Goal: Task Accomplishment & Management: Use online tool/utility

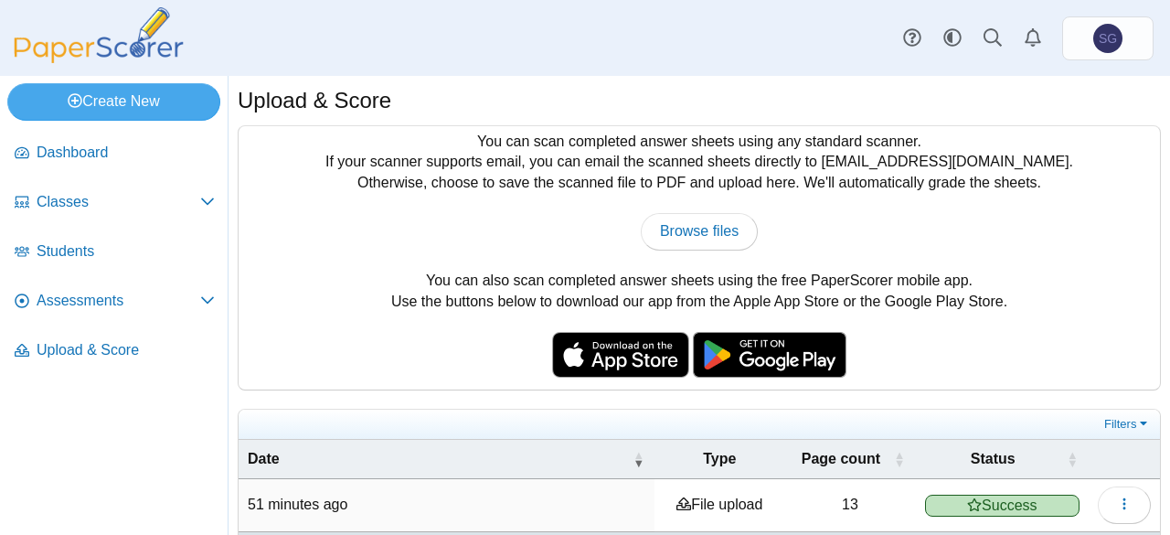
scroll to position [65, 0]
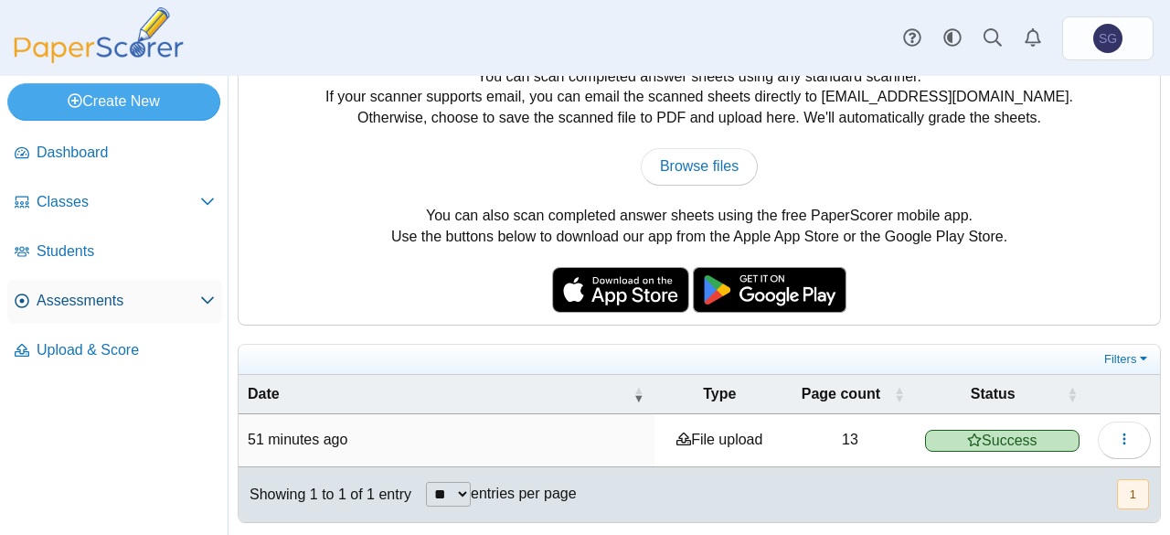
click at [75, 302] on span "Assessments" at bounding box center [119, 301] width 164 height 20
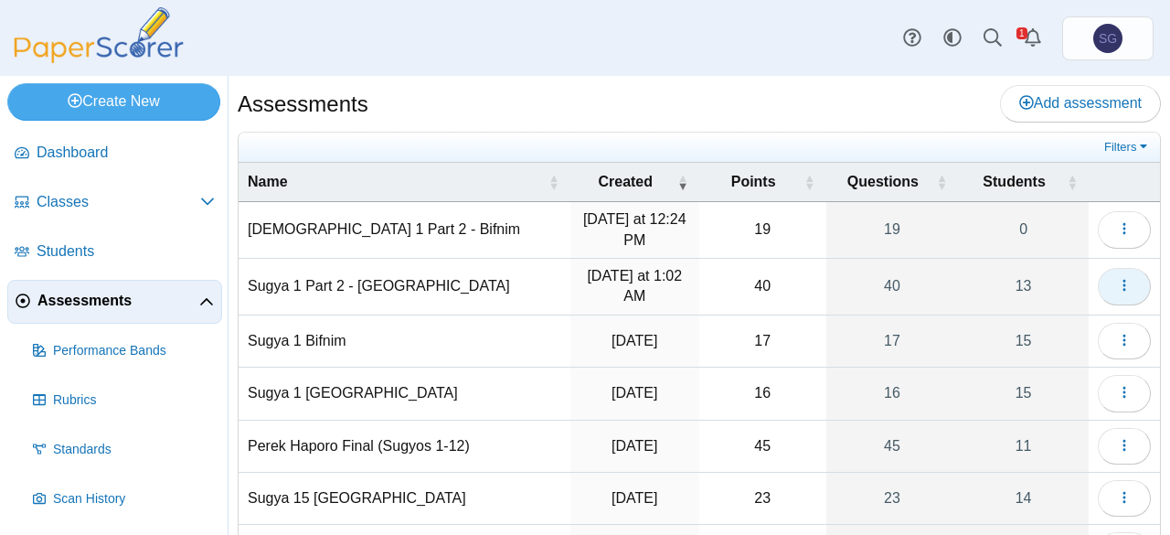
click at [1117, 288] on icon "button" at bounding box center [1124, 285] width 15 height 15
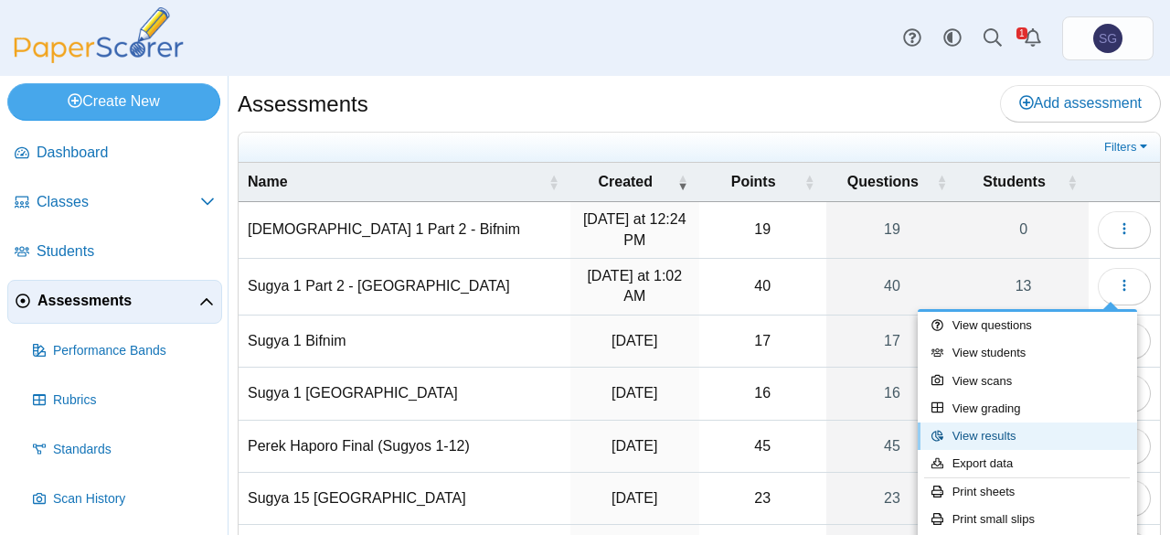
click at [1020, 443] on link "View results" at bounding box center [1027, 435] width 219 height 27
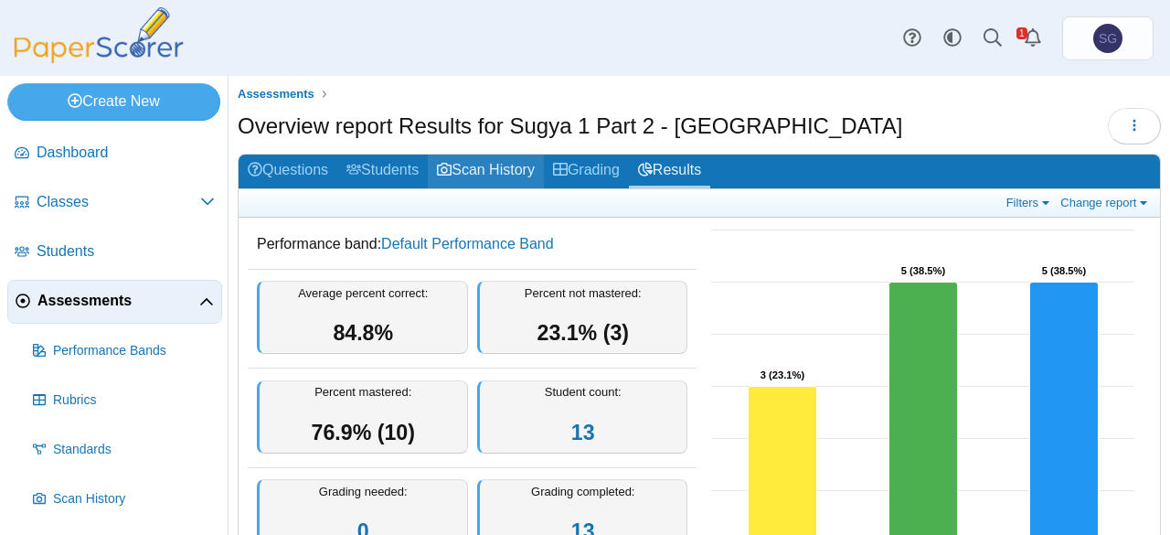
click at [463, 181] on link "Scan History" at bounding box center [486, 172] width 116 height 34
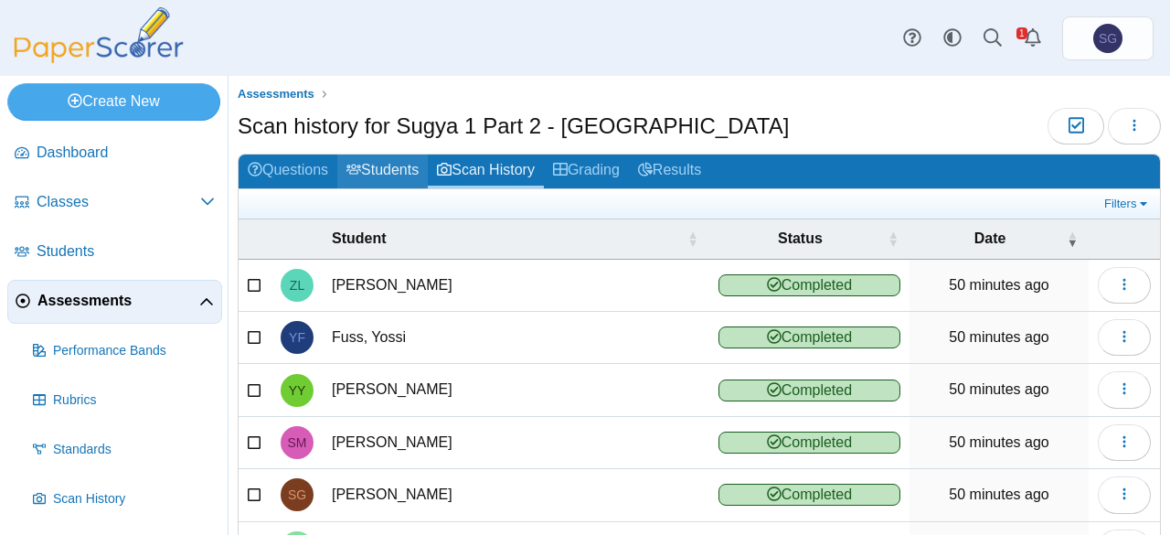
click at [411, 166] on link "Students" at bounding box center [382, 172] width 91 height 34
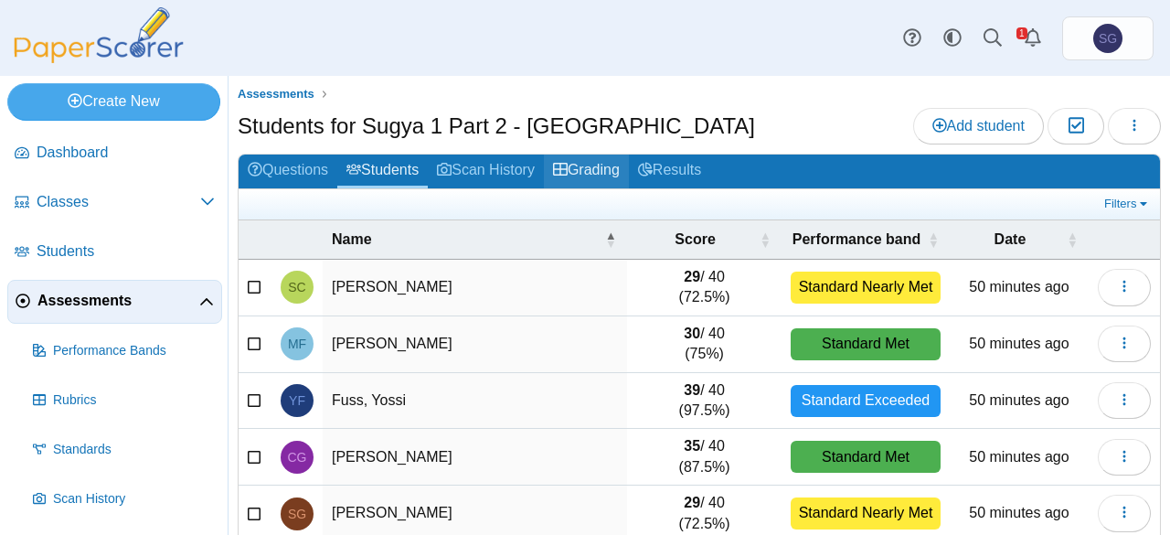
click at [580, 166] on link "Grading" at bounding box center [586, 172] width 85 height 34
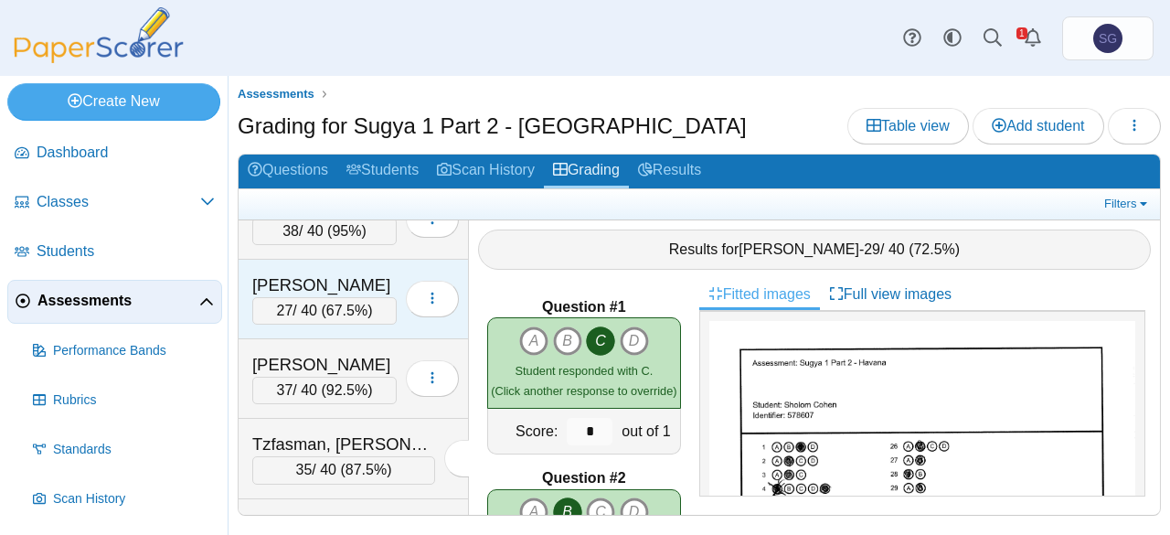
scroll to position [636, 0]
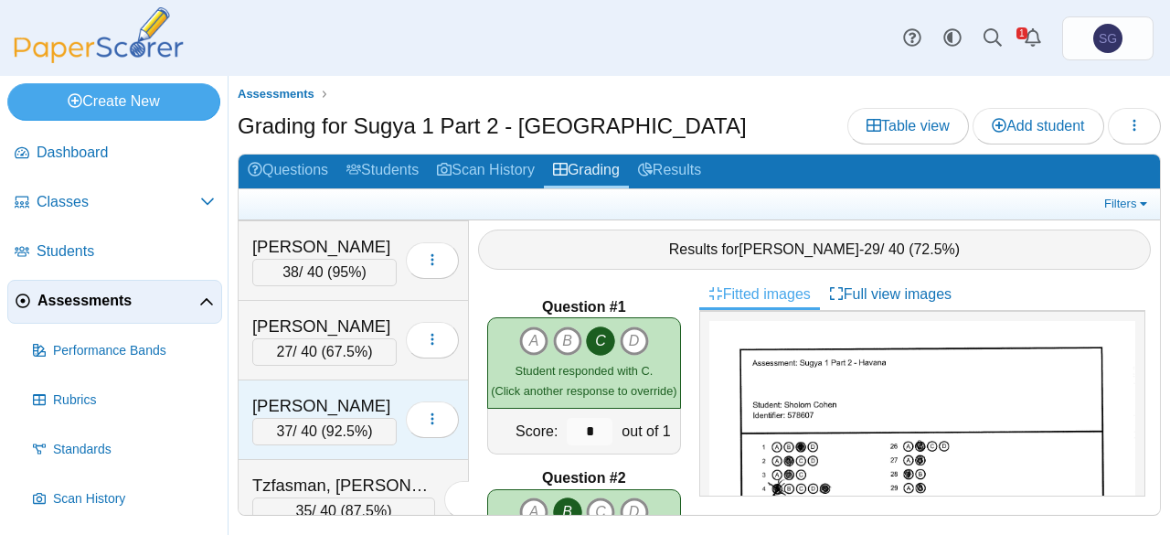
click at [332, 394] on div "Turk, Zalmen" at bounding box center [324, 406] width 144 height 24
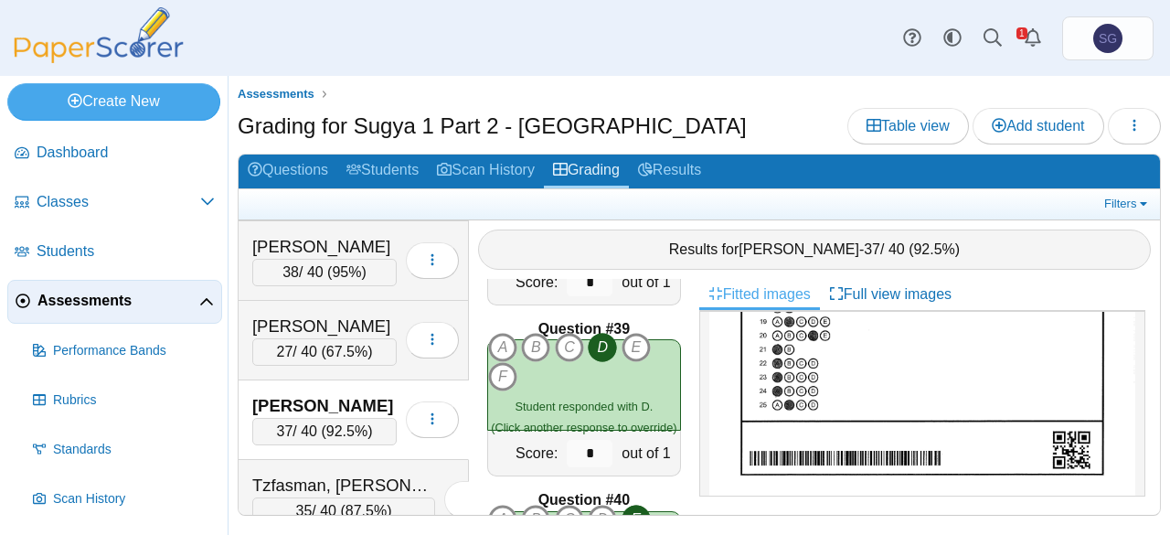
scroll to position [6653, 0]
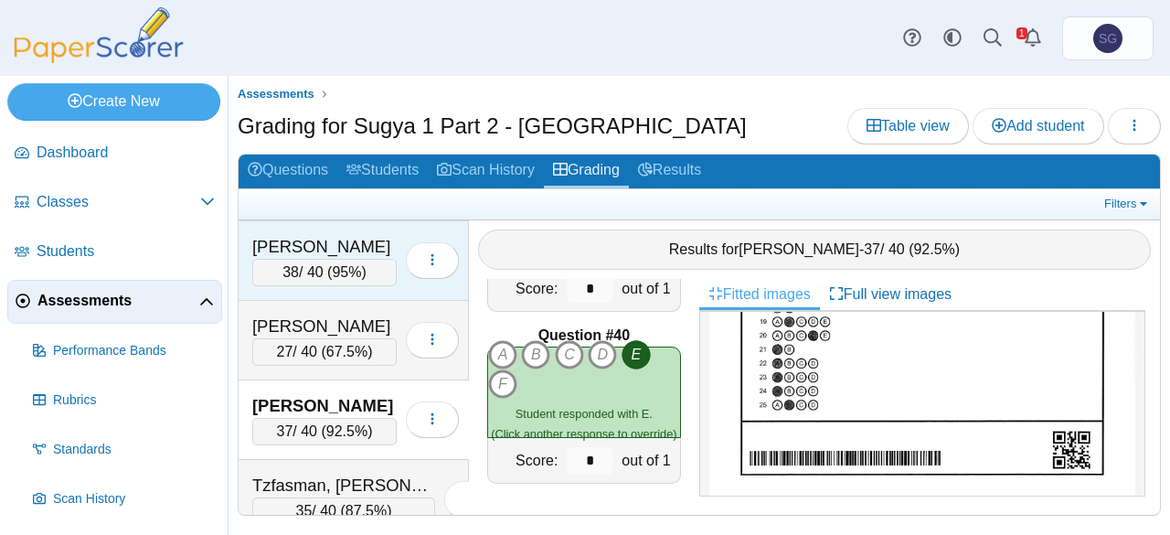
click at [335, 235] on div "Pekarski, Yosef" at bounding box center [324, 247] width 144 height 24
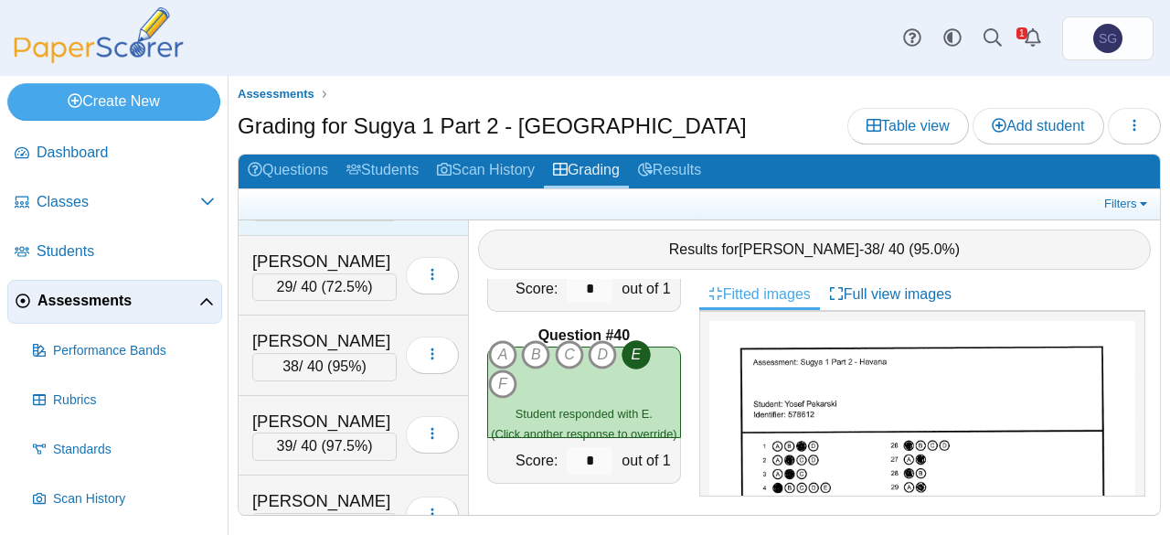
scroll to position [0, 0]
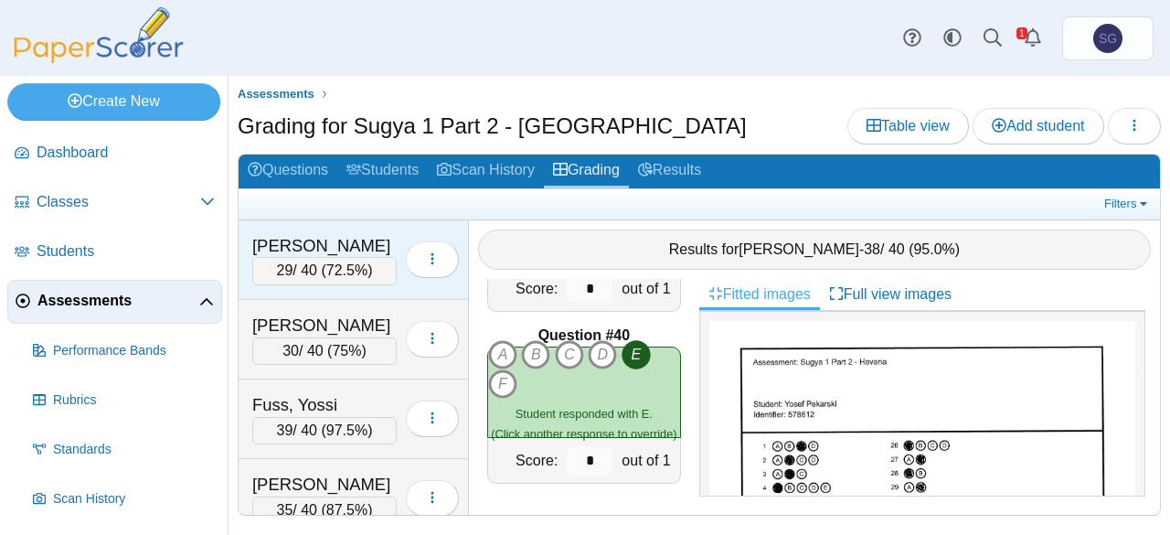
click at [341, 242] on div "Cohen, Sholom" at bounding box center [324, 246] width 144 height 24
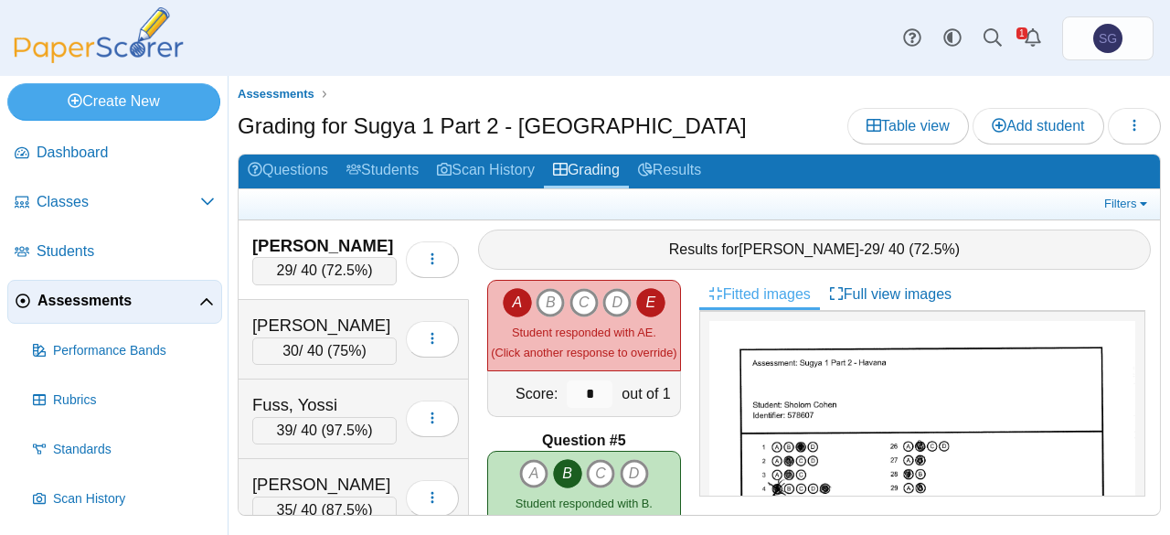
scroll to position [457, 0]
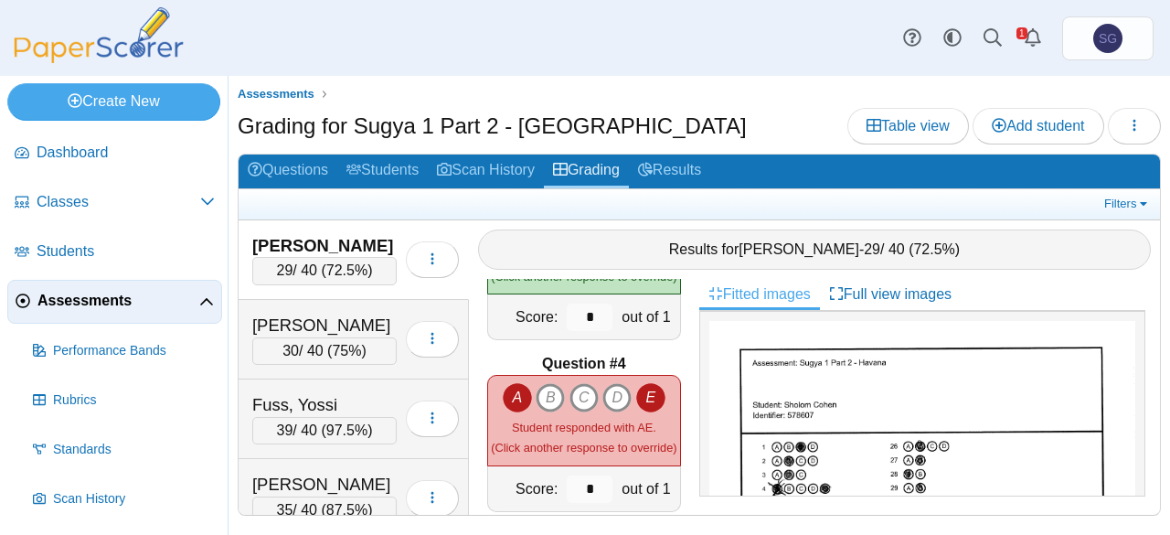
click at [517, 383] on icon "A" at bounding box center [517, 397] width 29 height 29
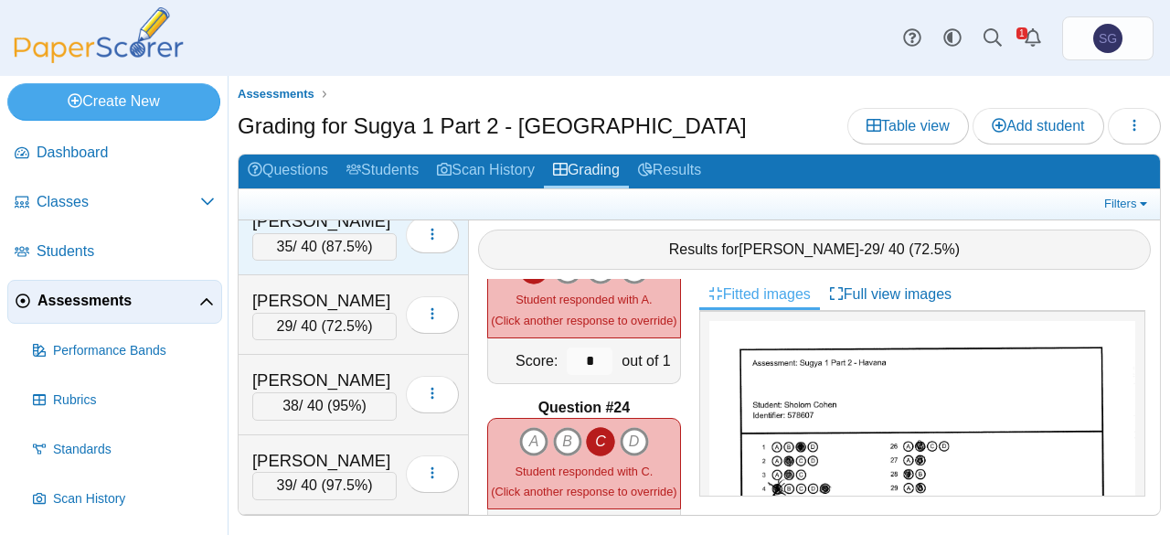
scroll to position [728, 0]
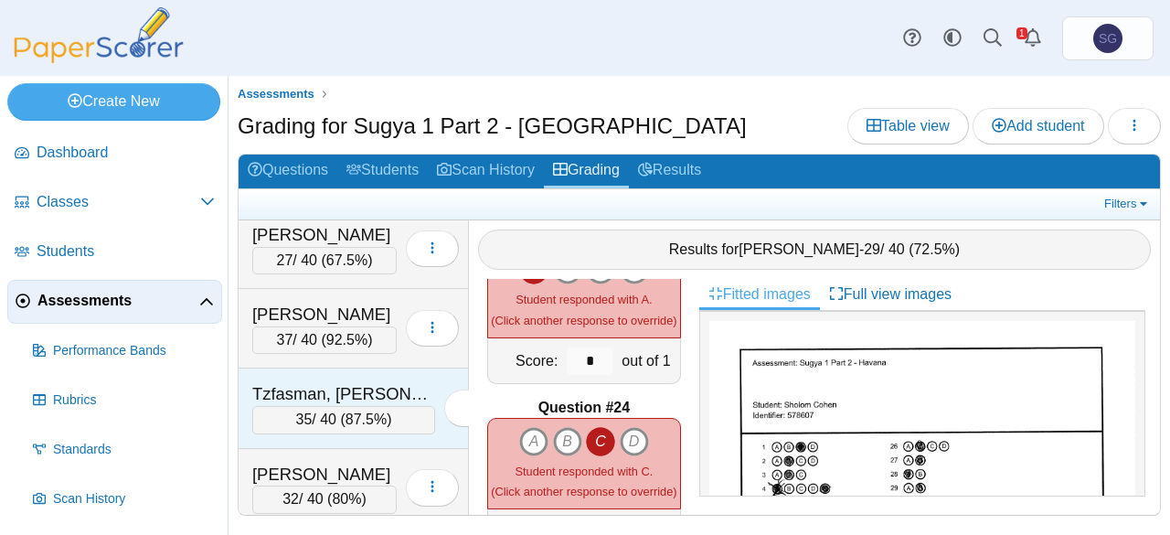
click at [361, 382] on div "Tzfasman, Eliezer" at bounding box center [343, 394] width 183 height 24
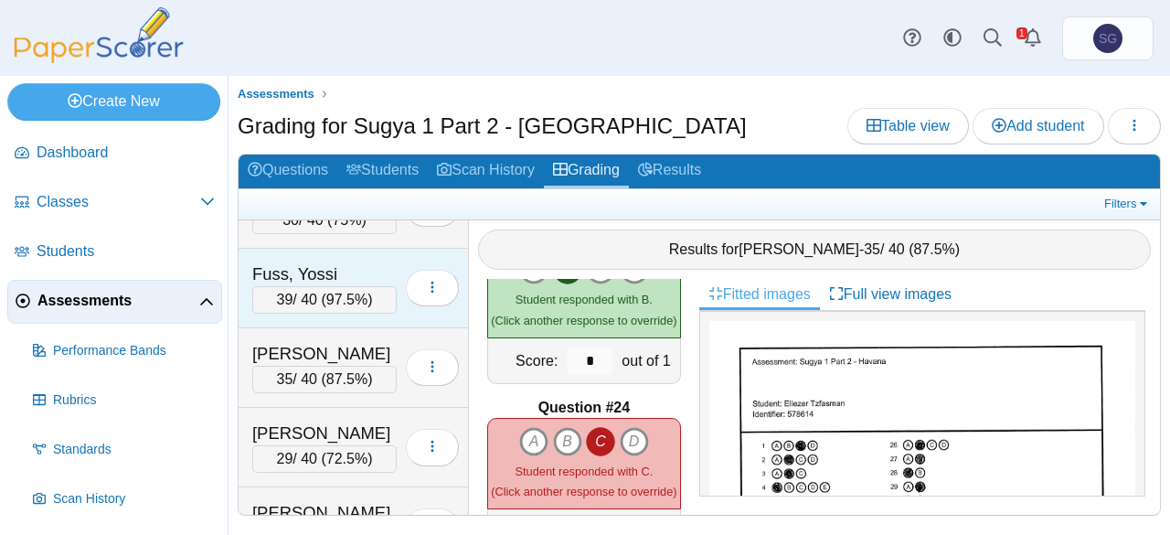
scroll to position [183, 0]
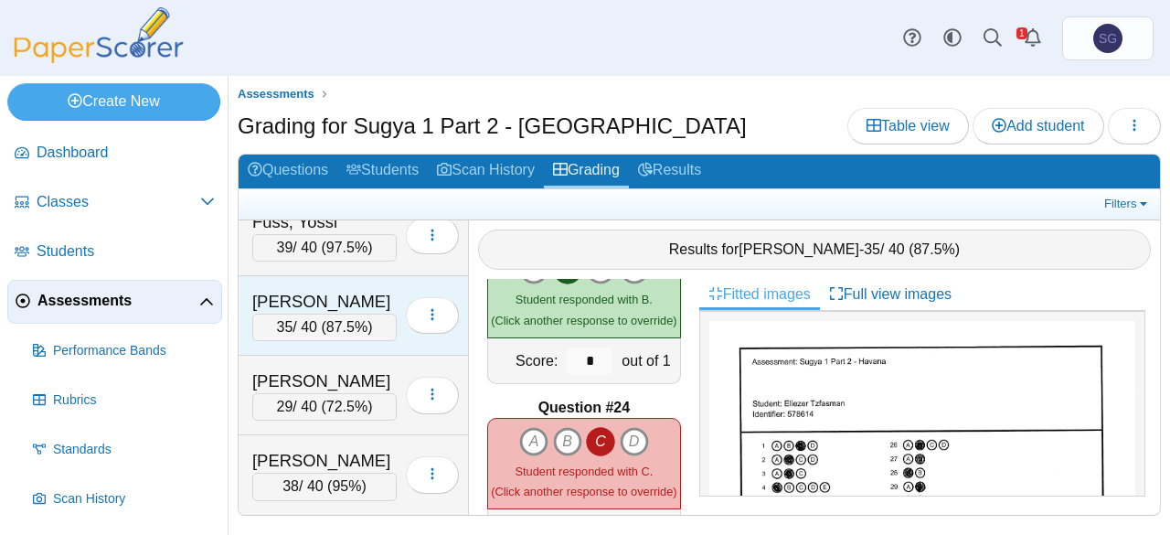
click at [363, 293] on div "Geisinsky, Chonon" at bounding box center [324, 302] width 144 height 24
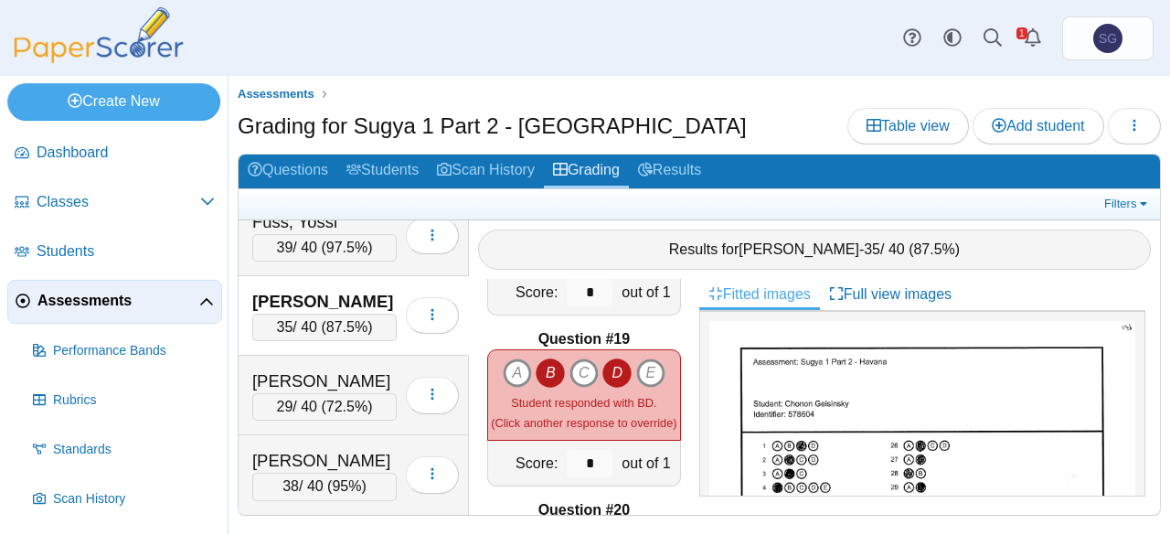
scroll to position [3017, 0]
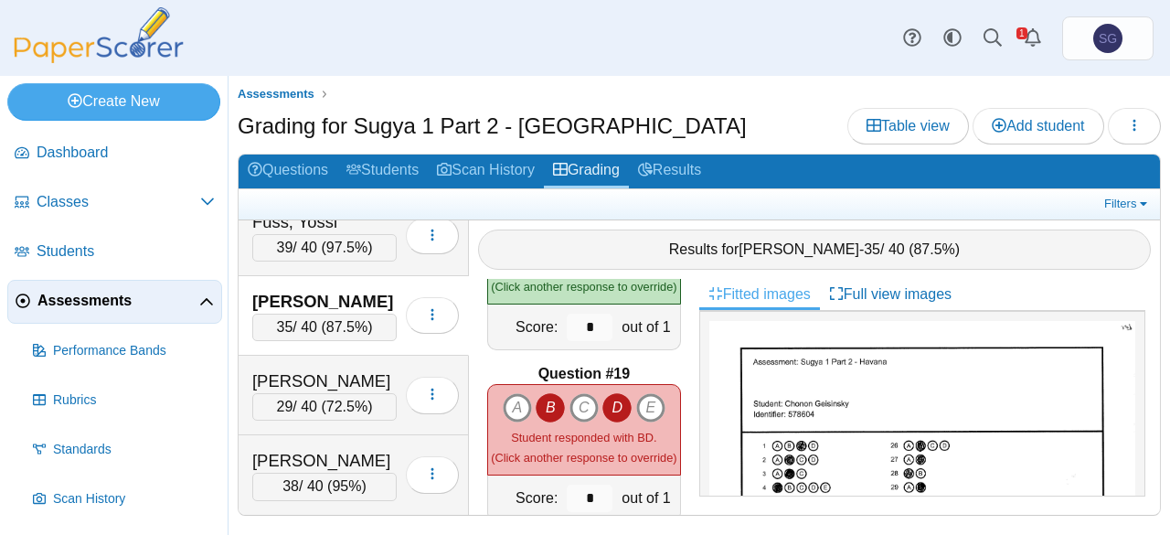
click at [603, 394] on icon "D" at bounding box center [616, 407] width 29 height 29
type input "*"
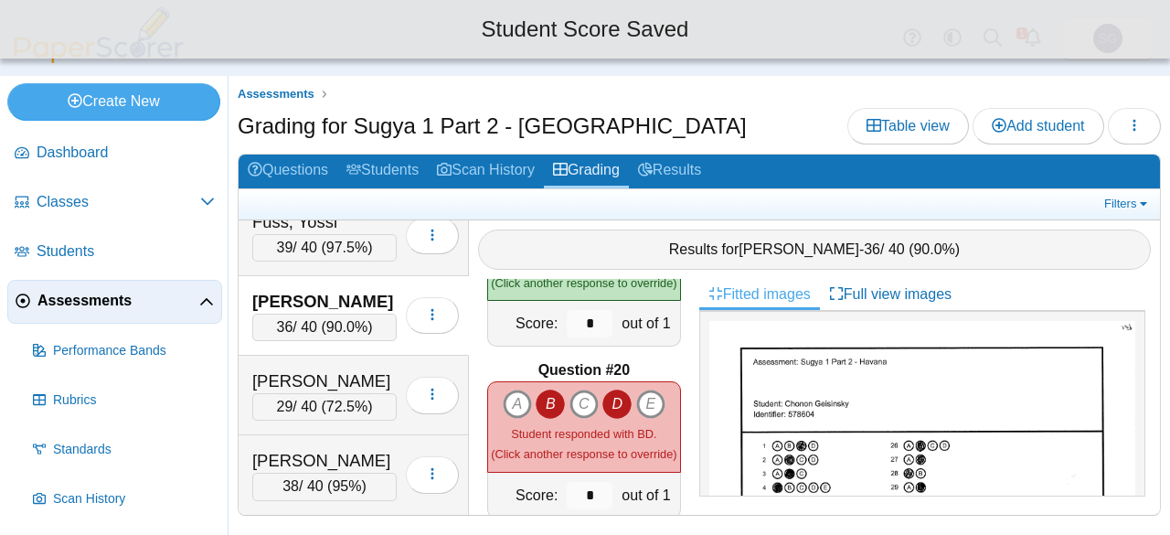
scroll to position [3200, 0]
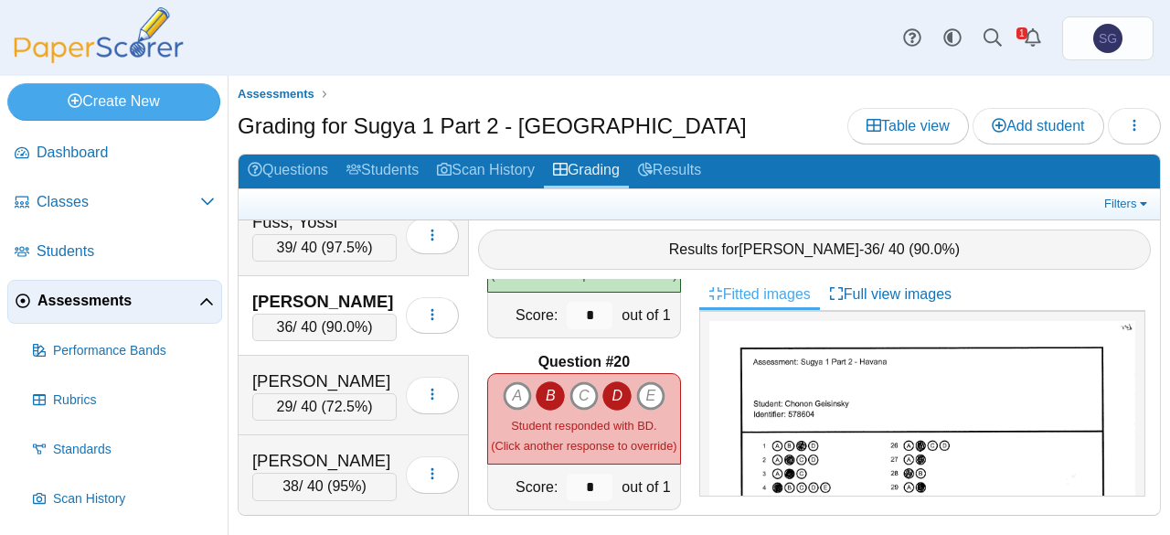
click at [549, 381] on icon "B" at bounding box center [550, 395] width 29 height 29
type input "*"
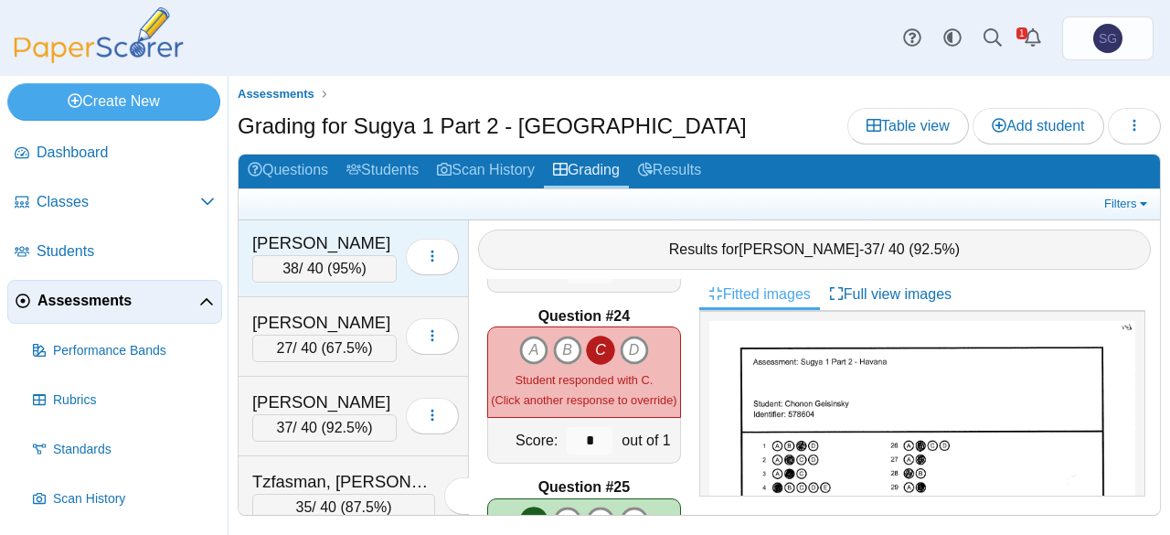
scroll to position [728, 0]
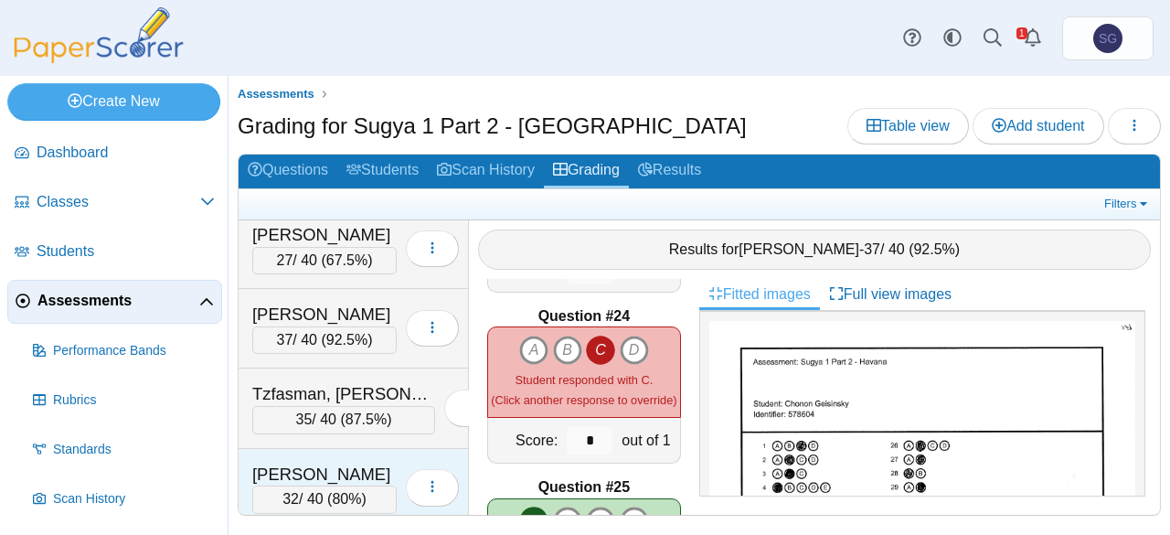
click at [328, 449] on div "Yarmush, Yanky 32 / 40 ( 80% ) Loading…" at bounding box center [354, 488] width 230 height 79
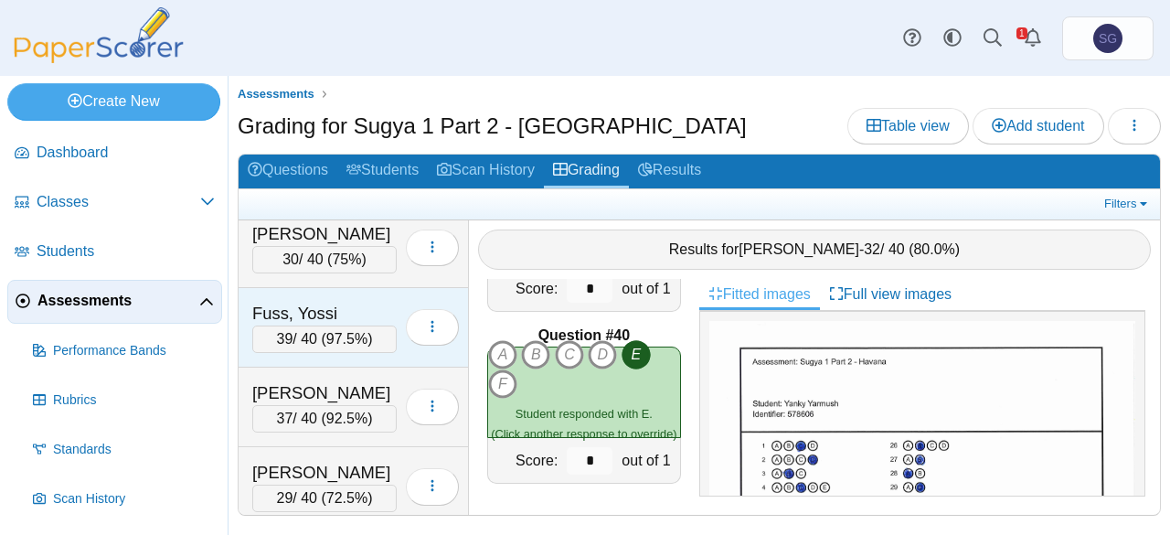
scroll to position [88, 0]
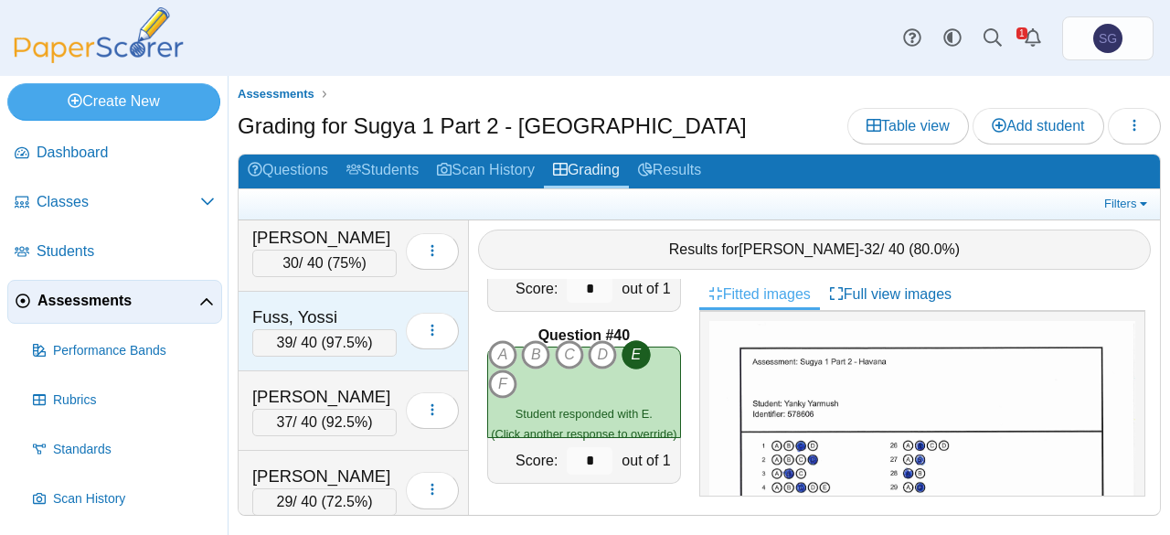
click at [339, 305] on div "Fuss, Yossi" at bounding box center [324, 317] width 144 height 24
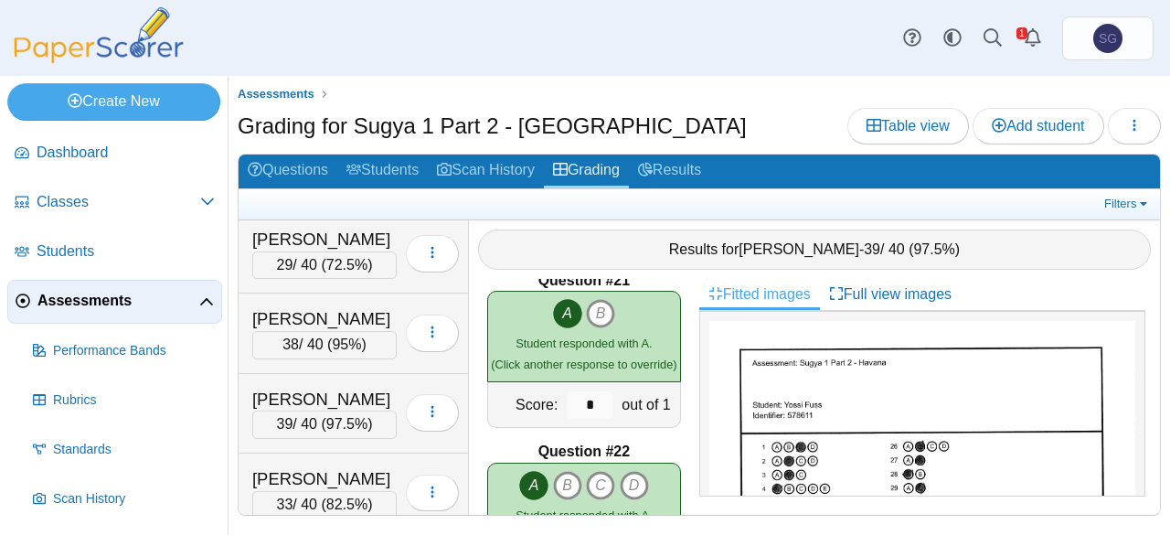
scroll to position [362, 0]
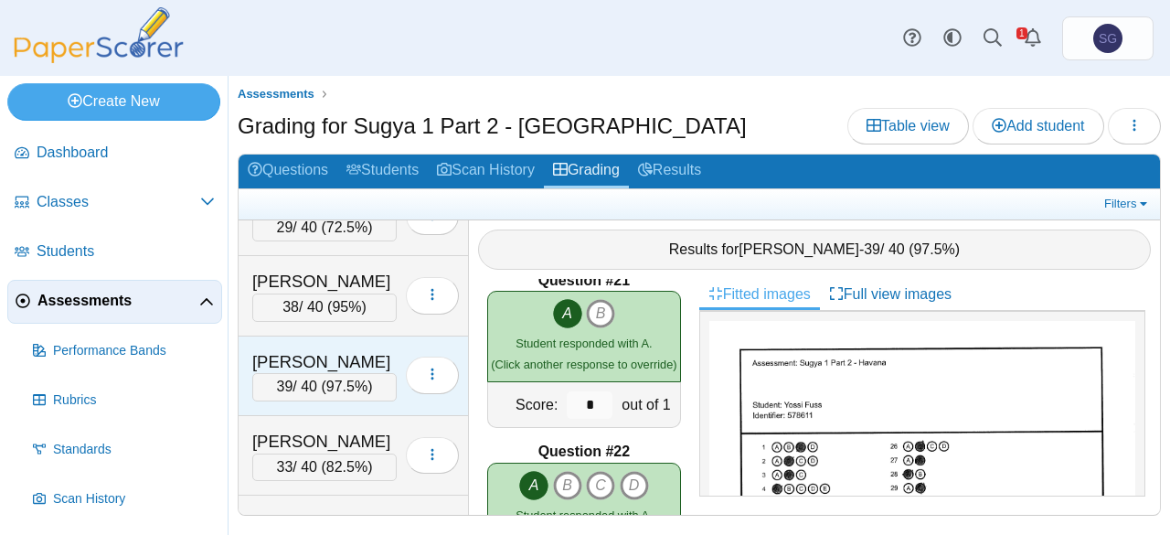
click at [331, 354] on div "Lebovic, Mendel" at bounding box center [324, 362] width 144 height 24
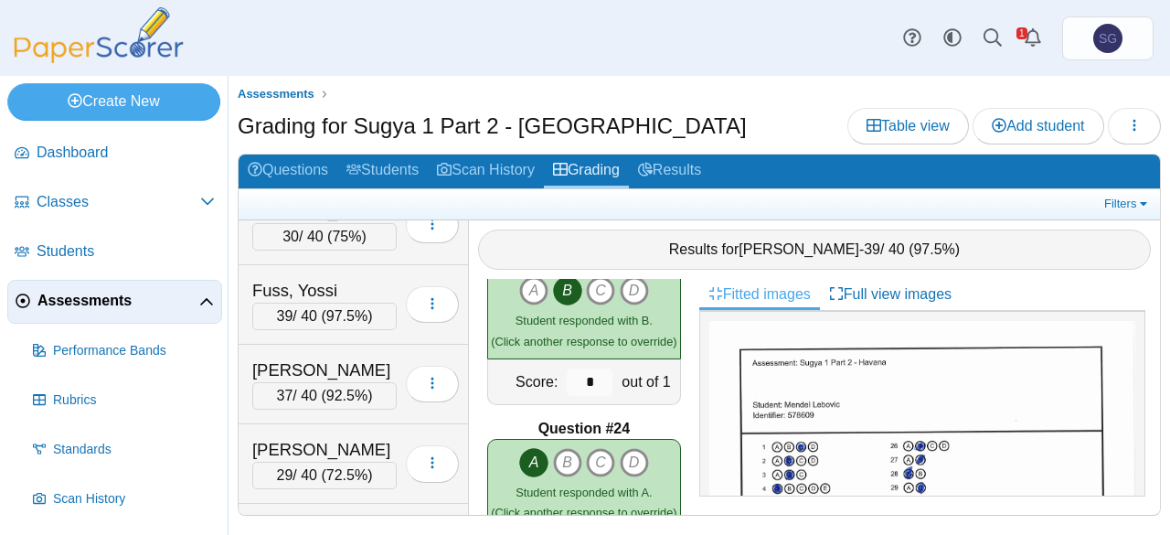
scroll to position [0, 0]
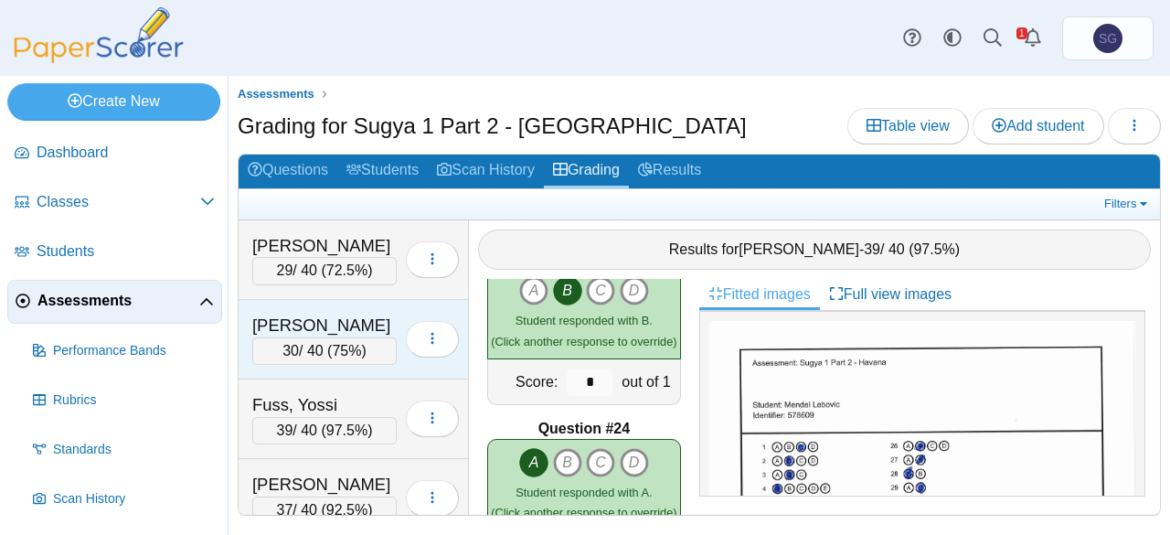
click at [358, 319] on div "Fridman, Mendel" at bounding box center [324, 326] width 144 height 24
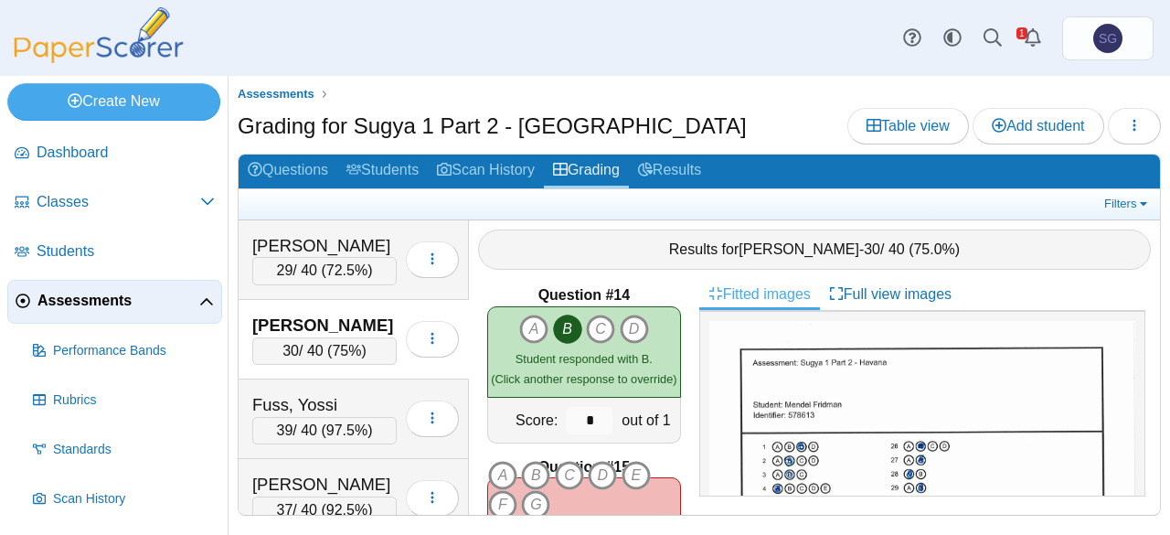
scroll to position [2356, 0]
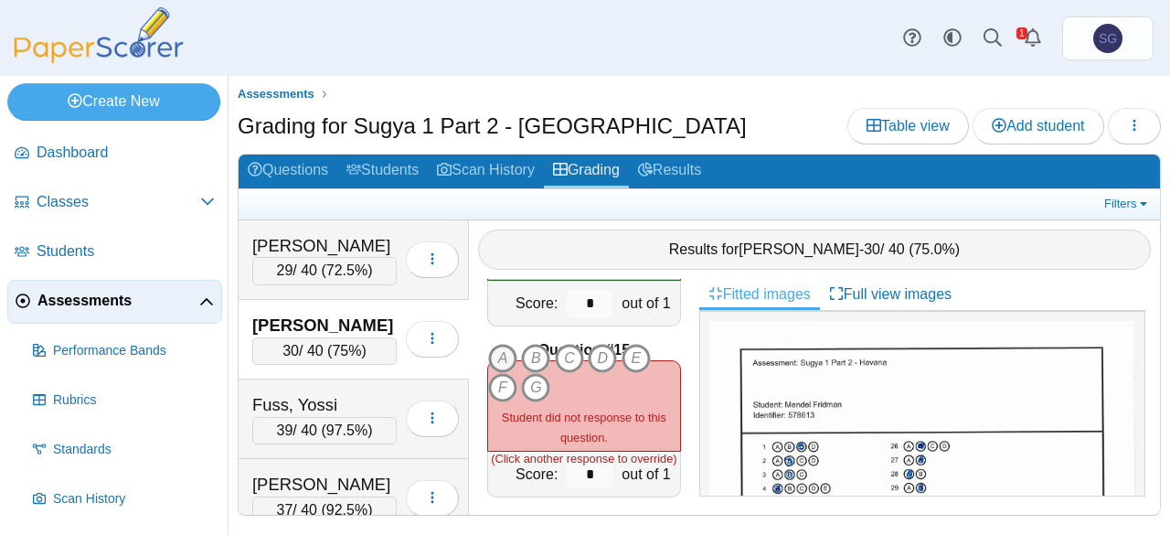
click at [505, 352] on icon "A" at bounding box center [502, 358] width 29 height 29
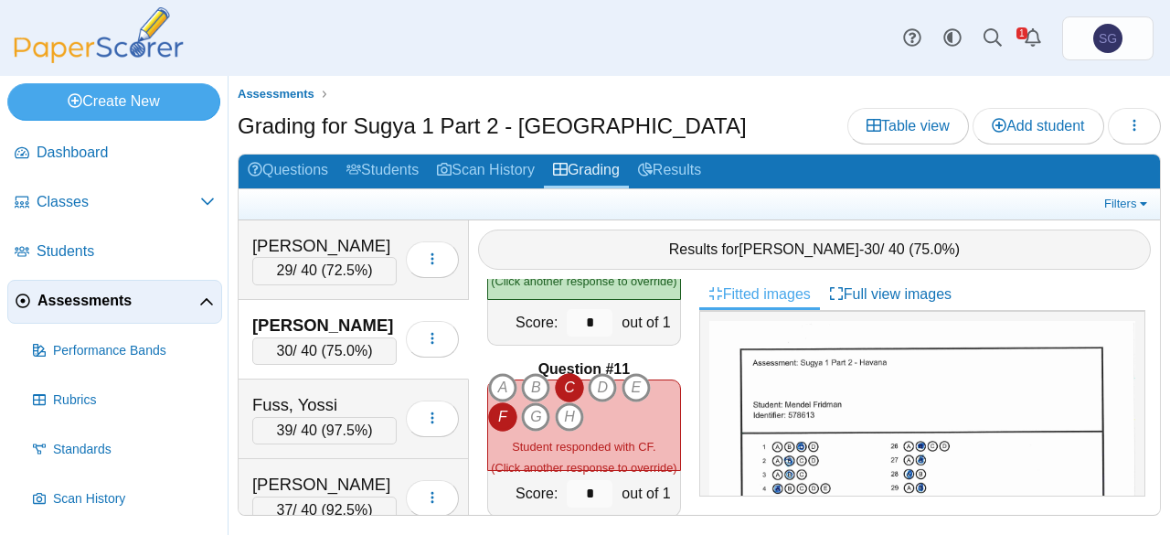
scroll to position [1646, 0]
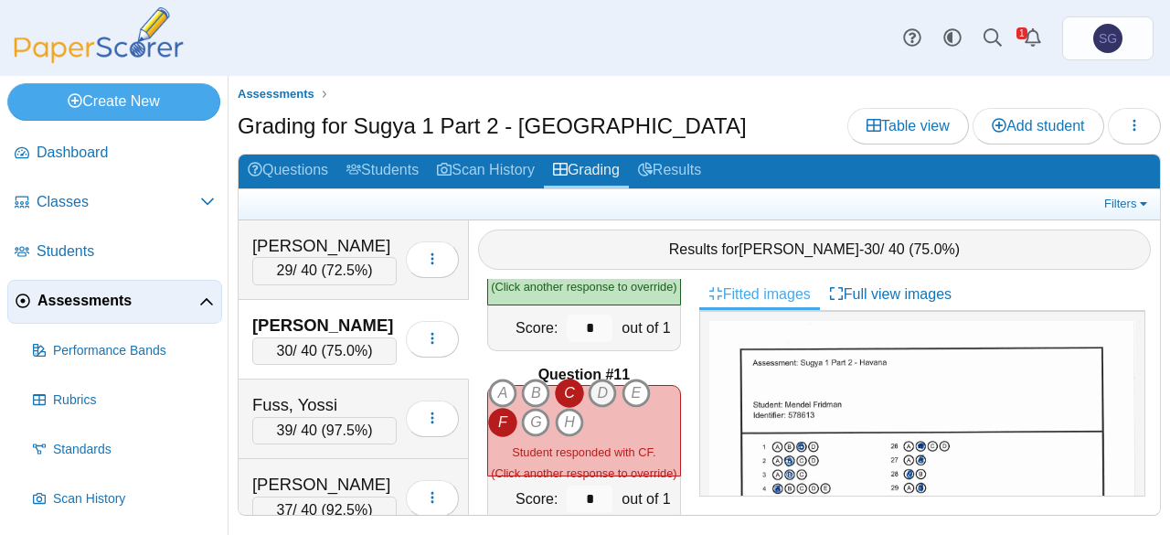
click at [605, 379] on icon "D" at bounding box center [602, 393] width 29 height 29
type input "*"
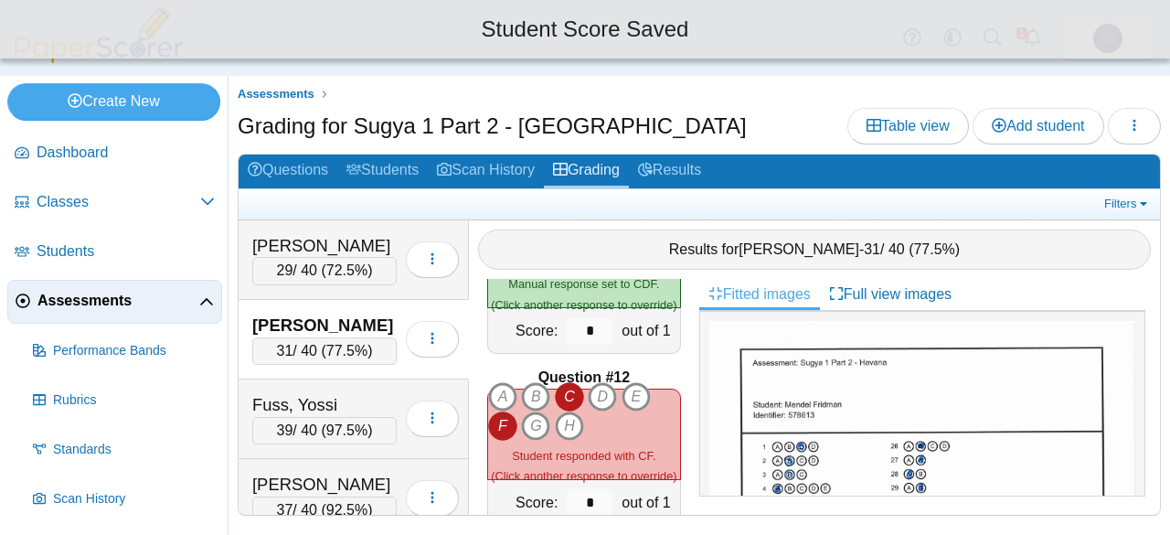
scroll to position [1829, 0]
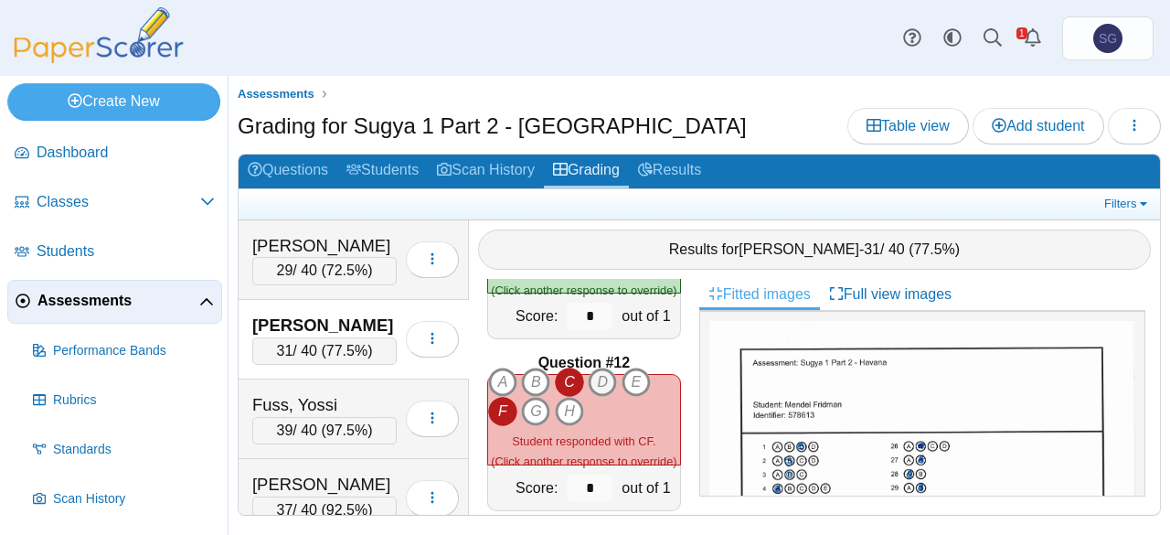
click at [607, 368] on icon "D" at bounding box center [602, 382] width 29 height 29
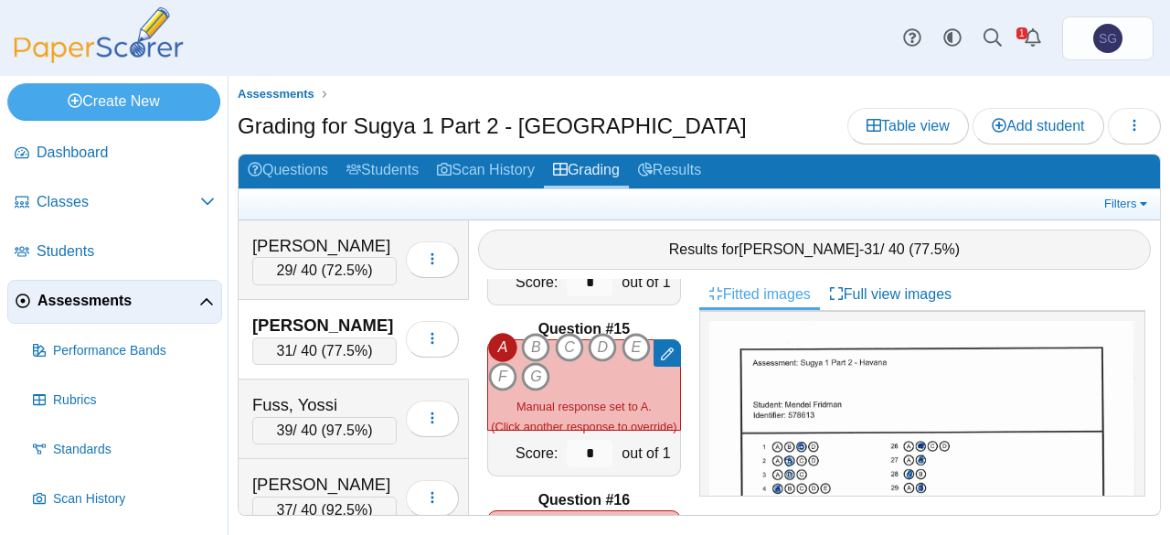
scroll to position [2468, 0]
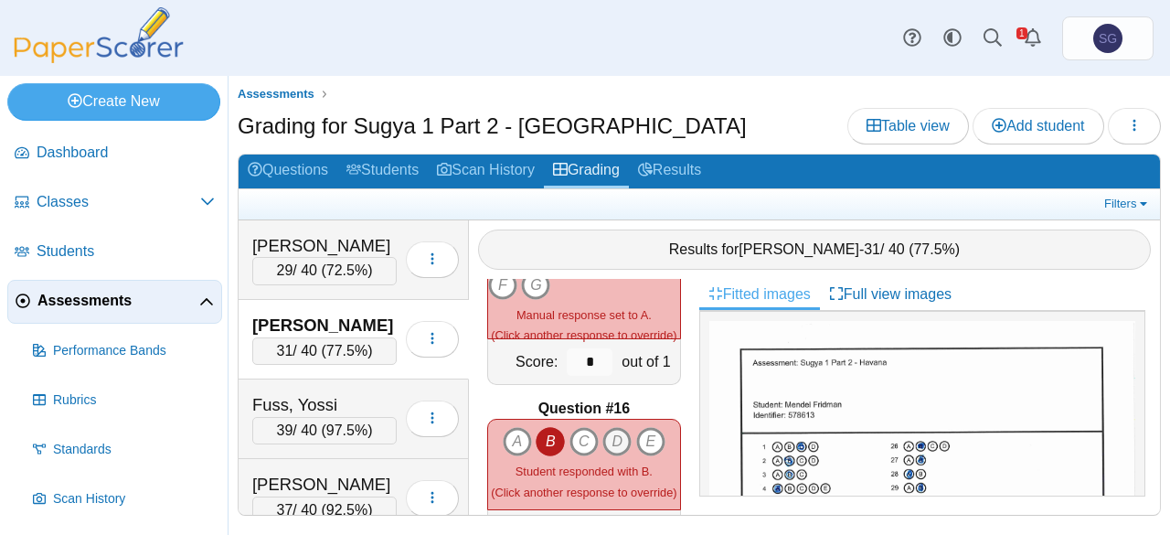
click at [610, 427] on icon "D" at bounding box center [616, 441] width 29 height 29
type input "*"
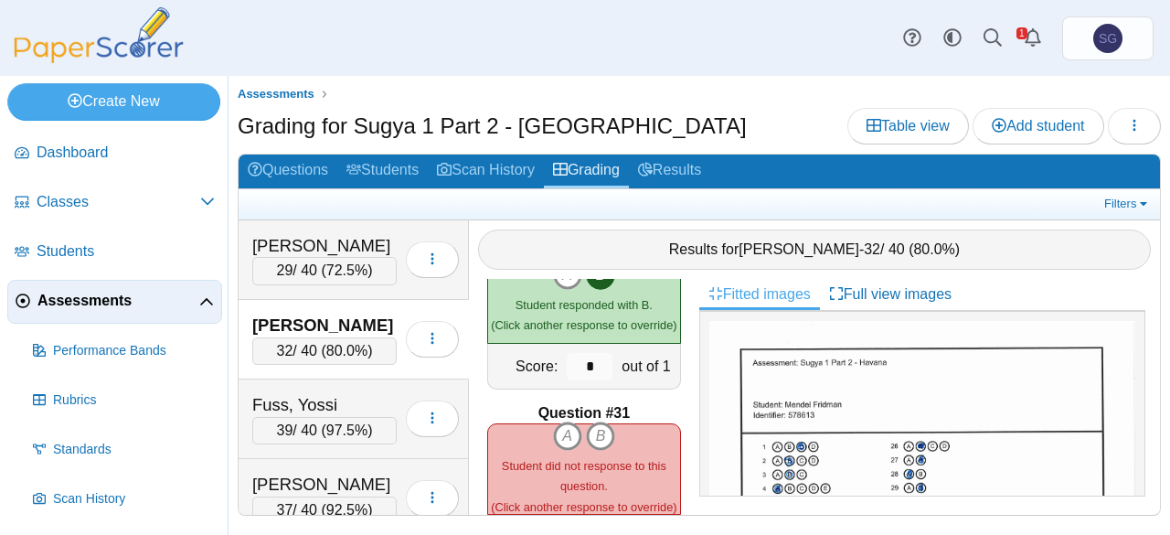
scroll to position [5028, 0]
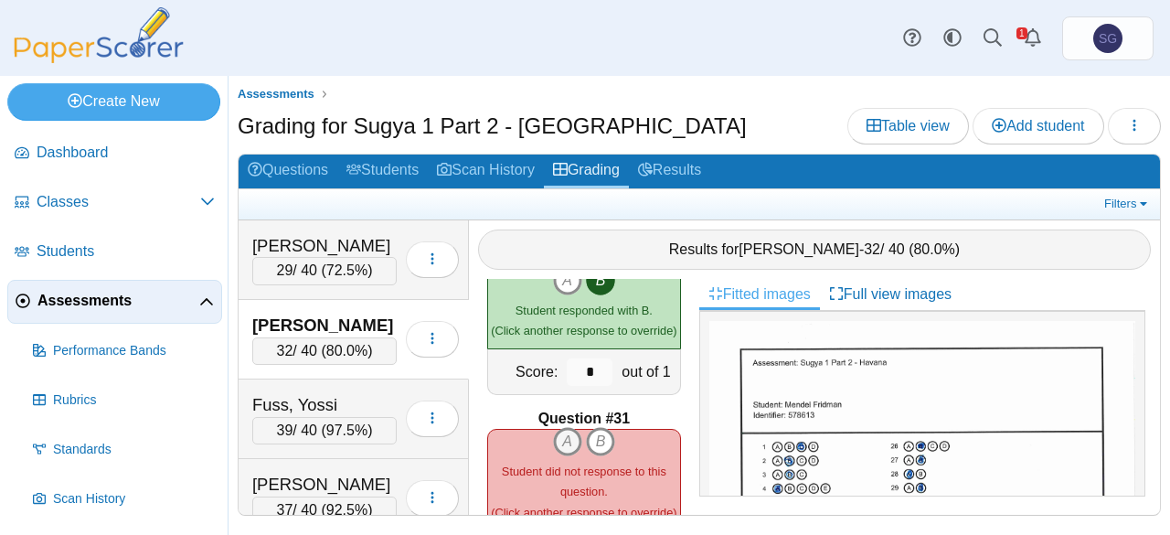
click at [563, 427] on icon "A" at bounding box center [567, 441] width 29 height 29
type input "*"
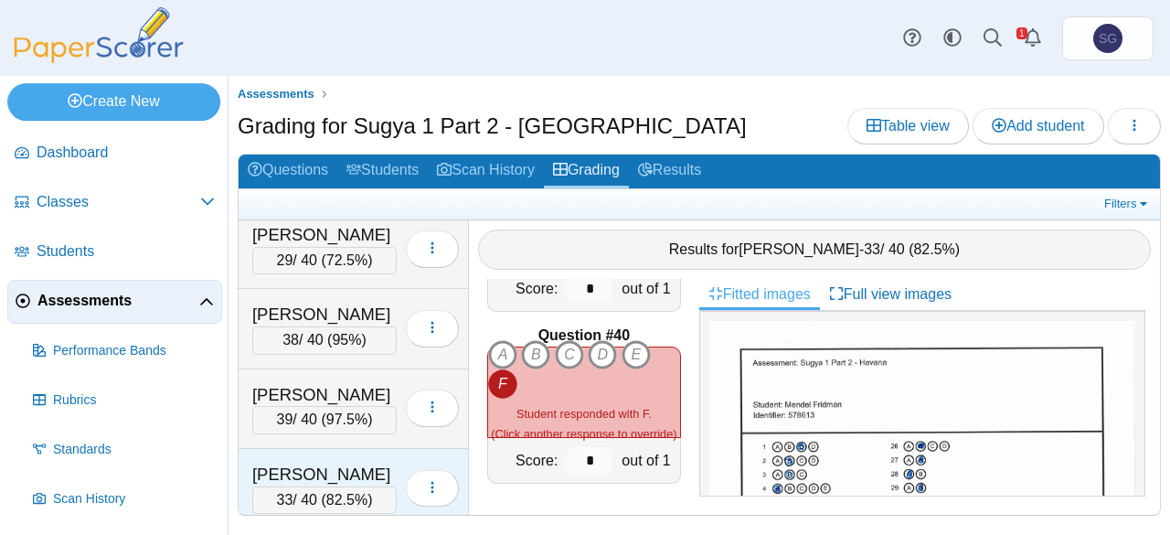
scroll to position [366, 0]
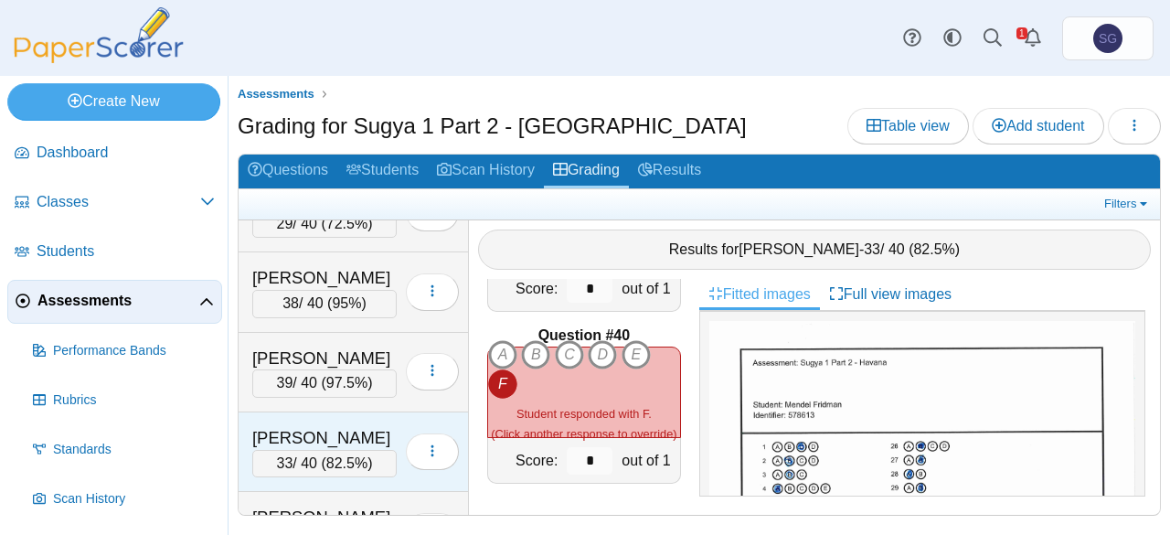
click at [326, 414] on div "Movsikov, Sholom Ber 33 / 40 ( 82.5% ) Loading…" at bounding box center [354, 452] width 230 height 80
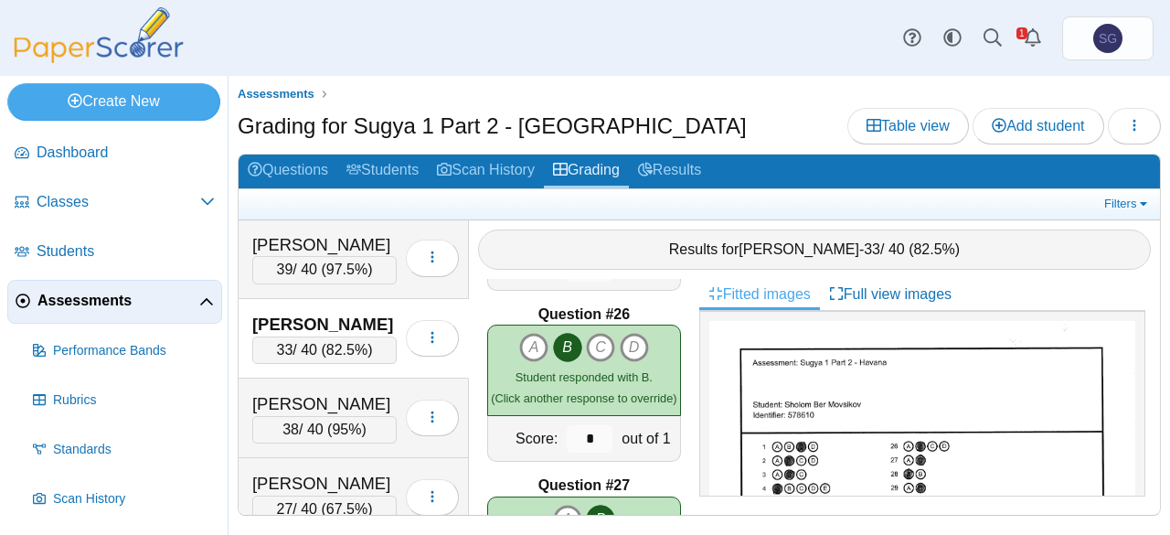
scroll to position [453, 0]
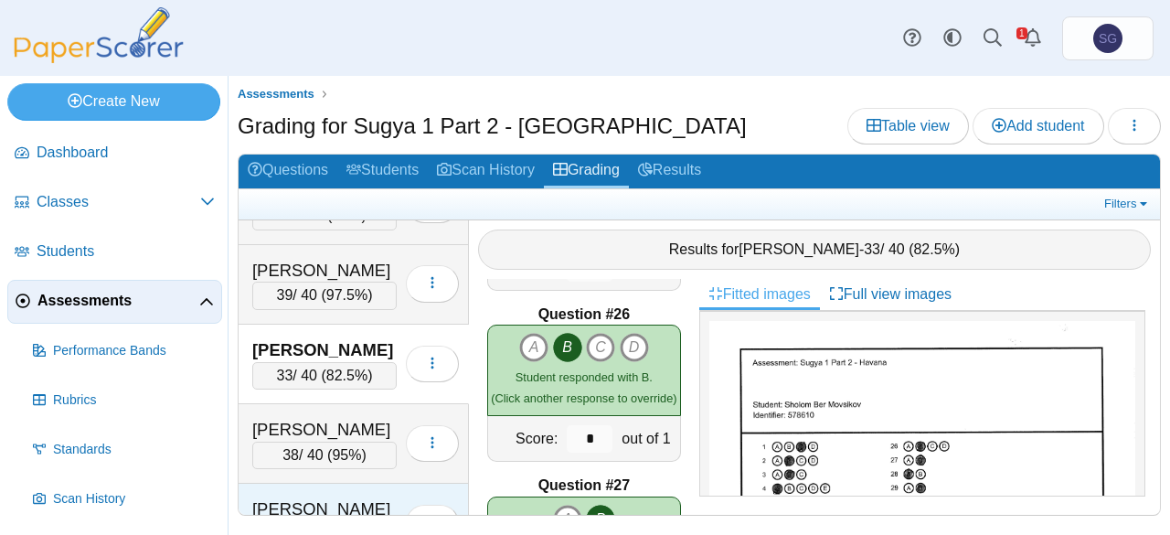
click at [331, 484] on div "Sharf, Shimon 27 / 40 ( 67.5% ) Loading…" at bounding box center [354, 524] width 230 height 80
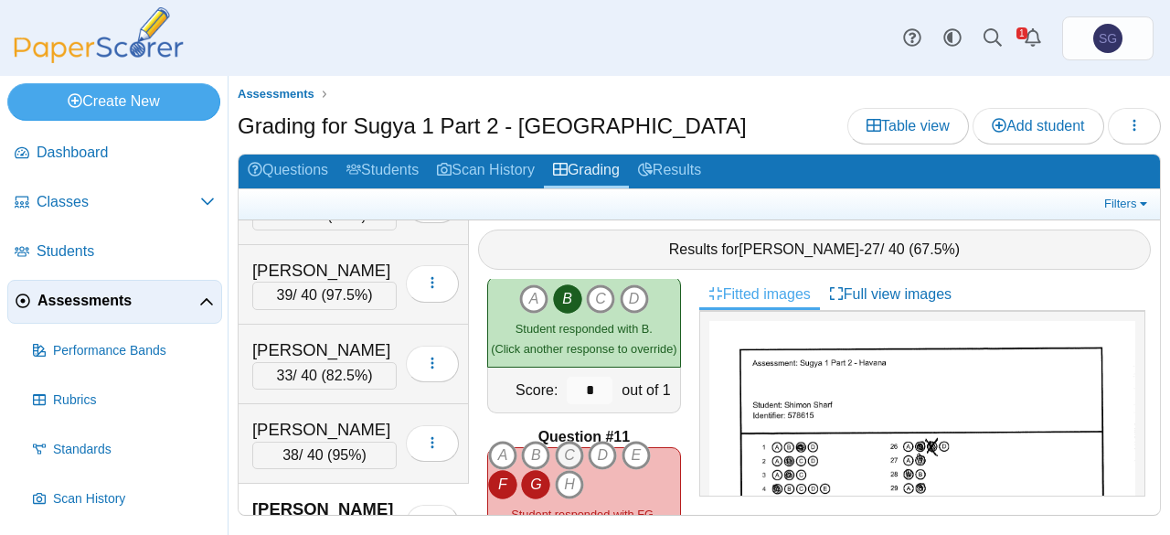
scroll to position [1646, 0]
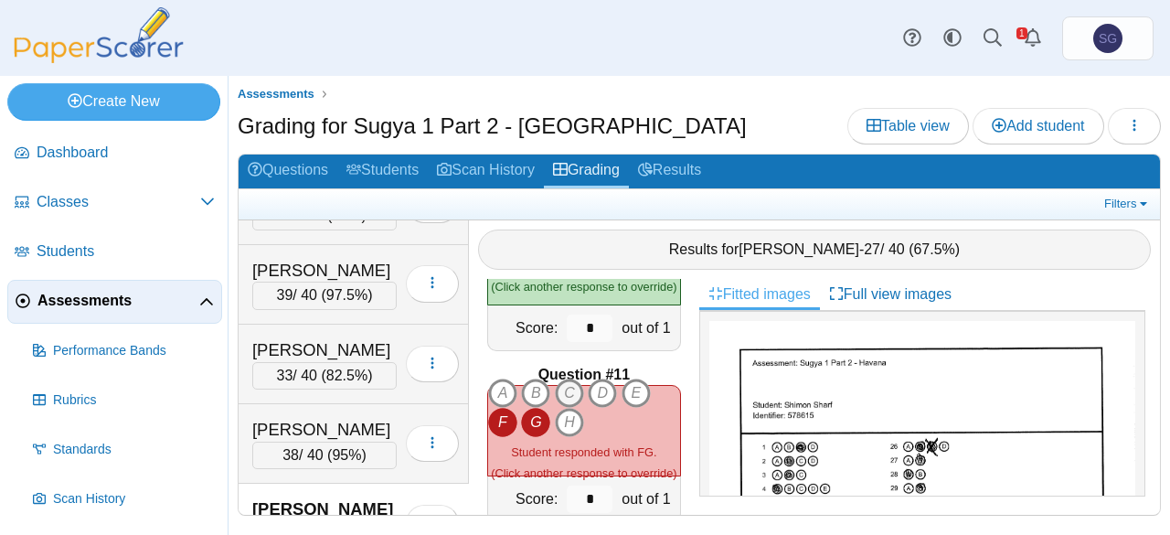
click at [565, 379] on icon "C" at bounding box center [569, 393] width 29 height 29
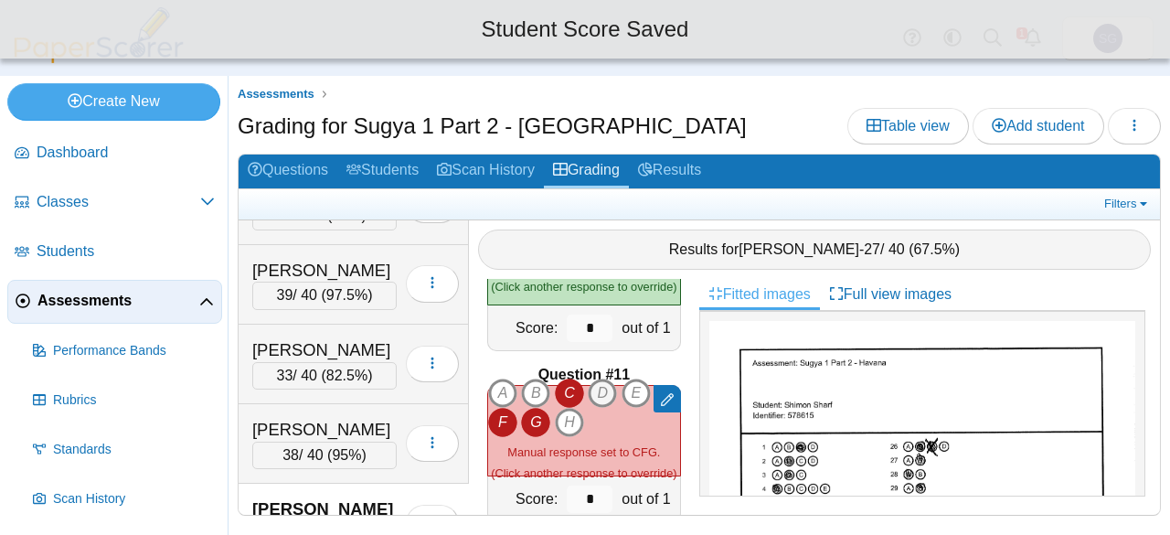
click at [589, 379] on icon "D" at bounding box center [602, 393] width 29 height 29
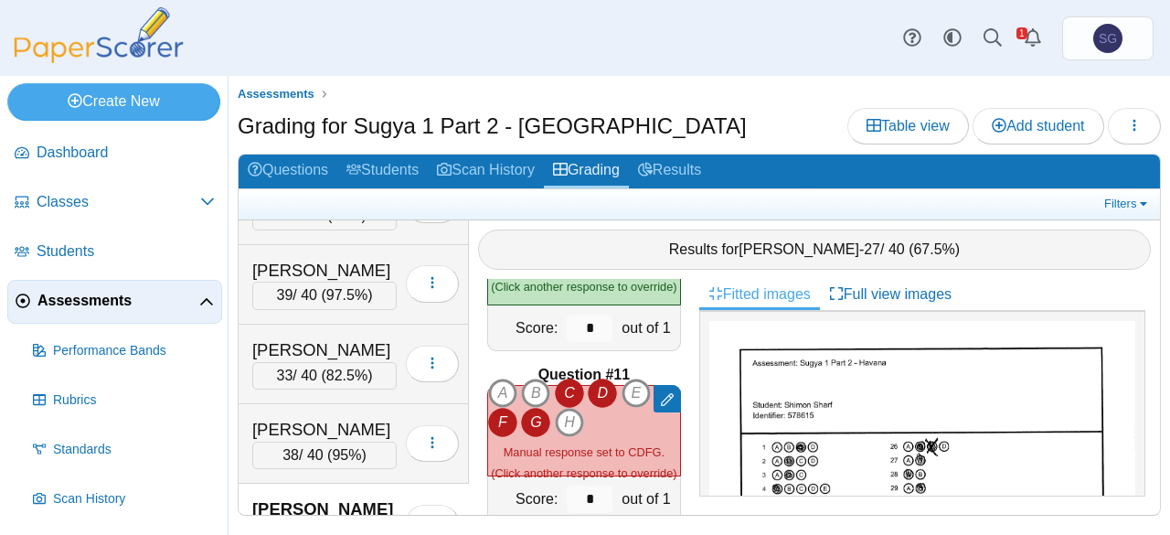
click at [534, 408] on icon "G" at bounding box center [535, 422] width 29 height 29
type input "*"
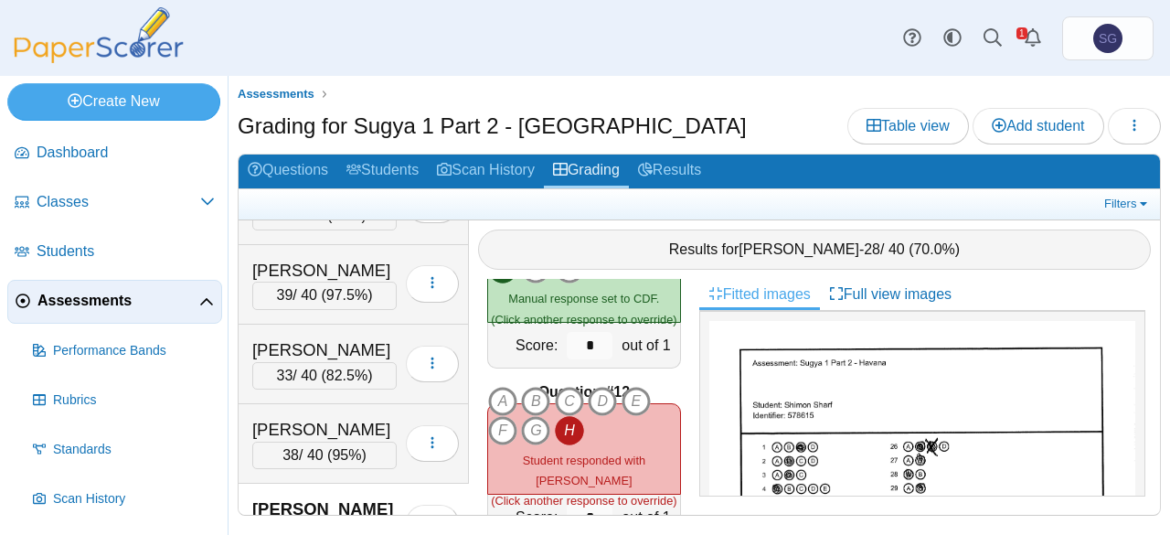
scroll to position [1829, 0]
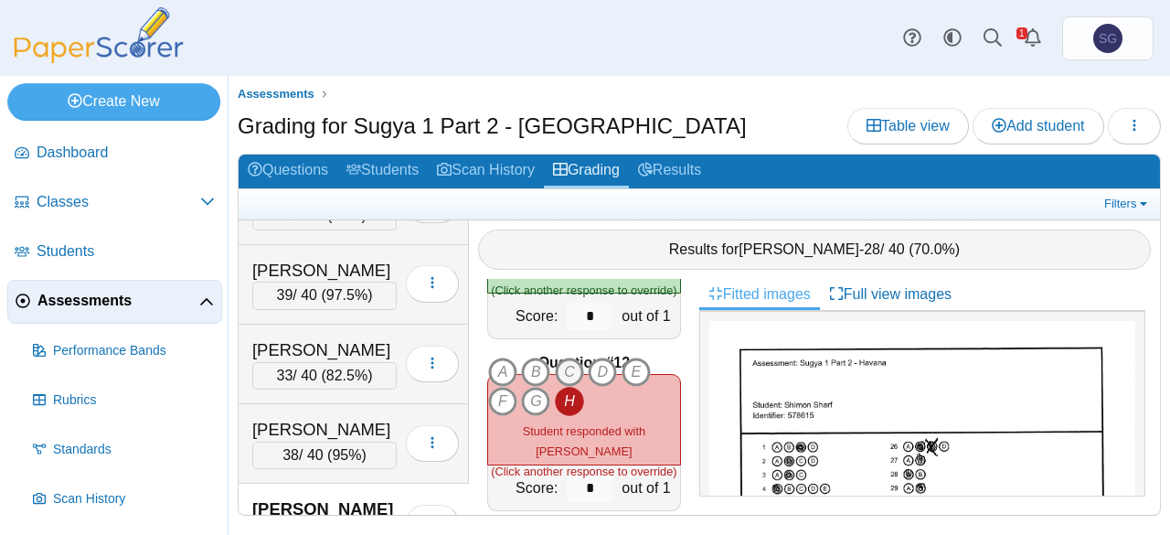
click at [561, 368] on icon "C" at bounding box center [569, 371] width 29 height 29
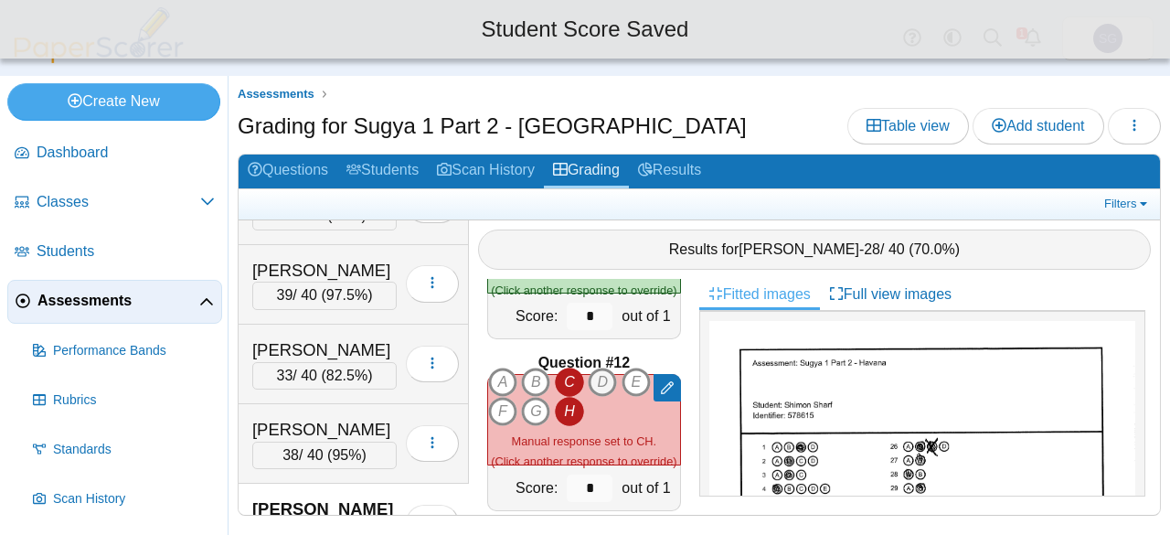
click at [598, 368] on icon "D" at bounding box center [602, 382] width 29 height 29
type input "*"
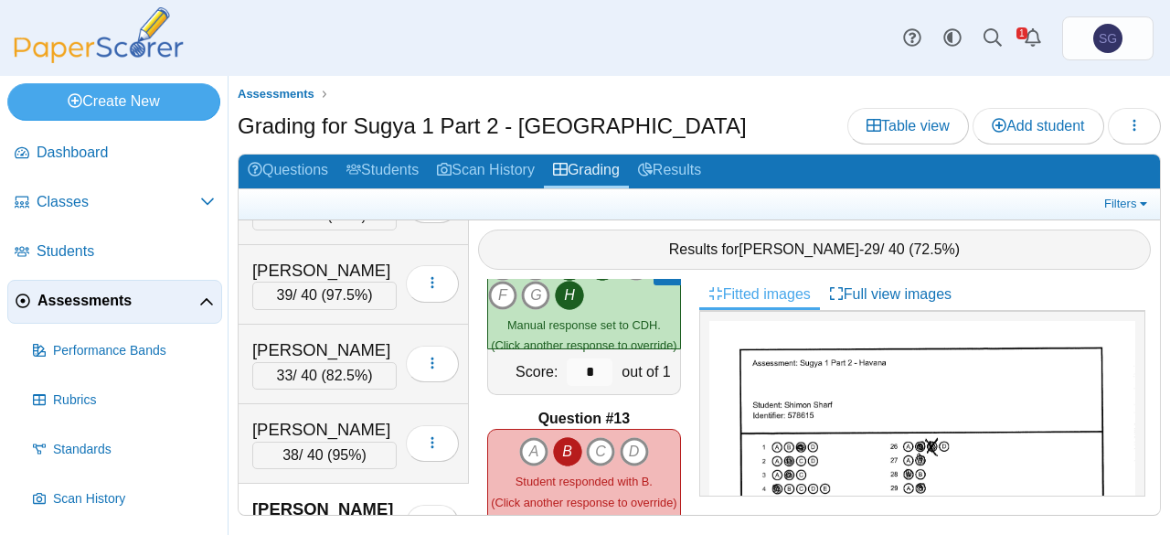
scroll to position [2011, 0]
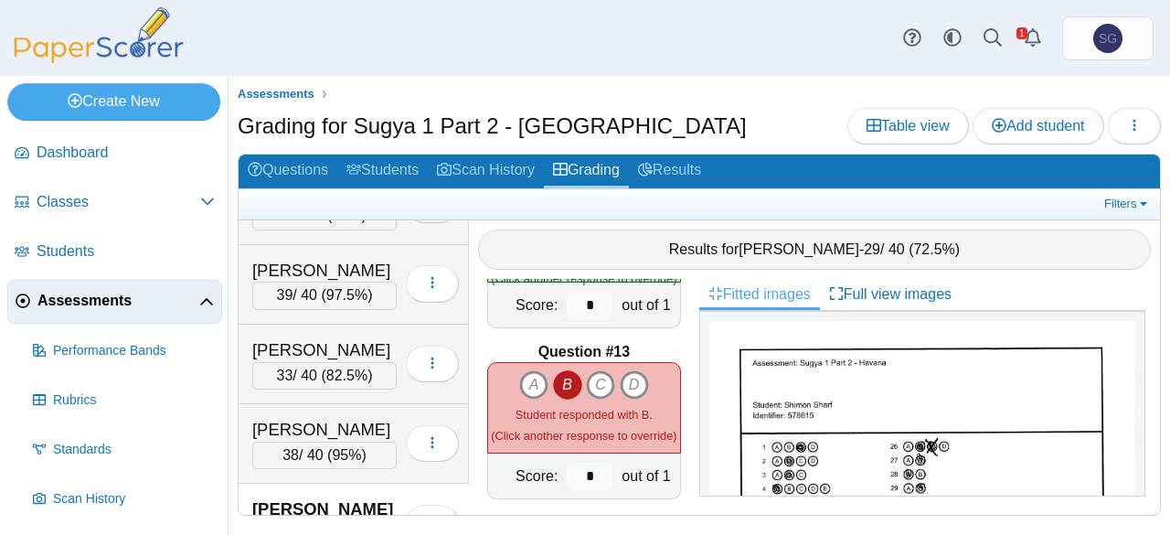
click at [563, 376] on icon "B" at bounding box center [567, 384] width 29 height 29
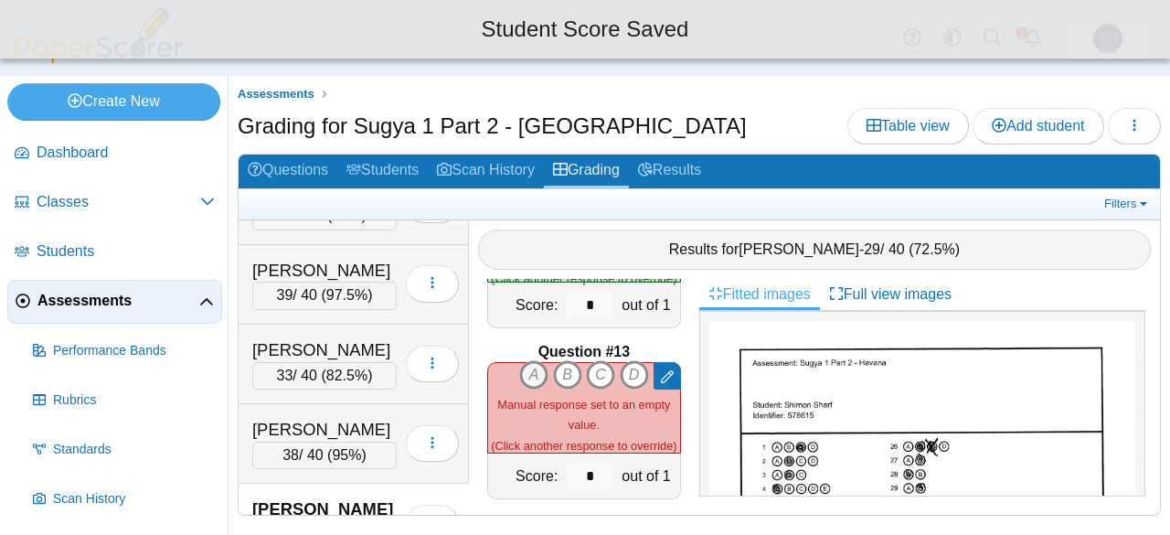
click at [521, 363] on icon "A" at bounding box center [533, 374] width 29 height 29
type input "*"
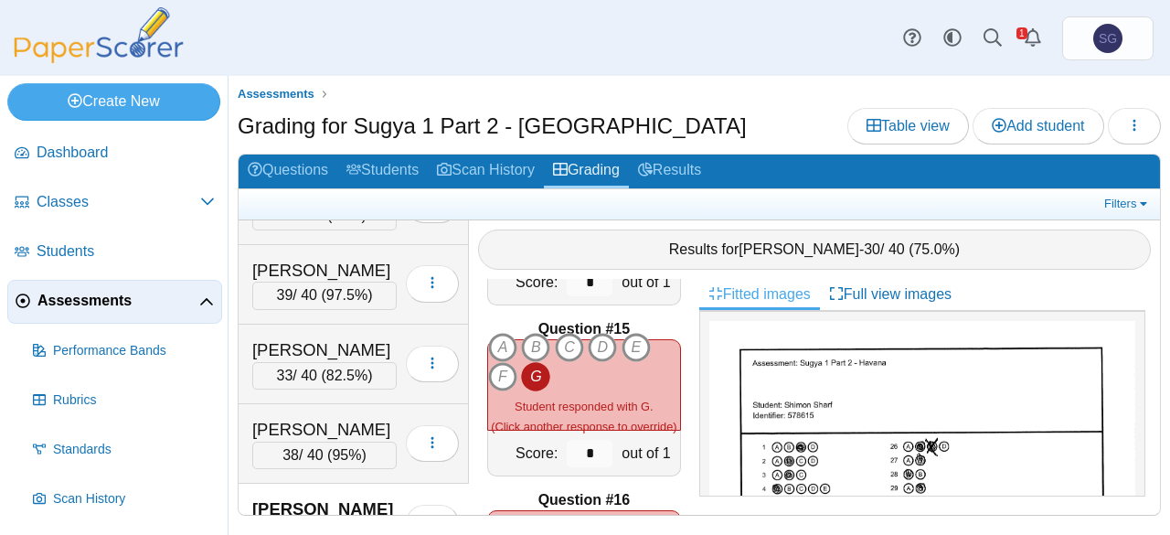
scroll to position [2468, 0]
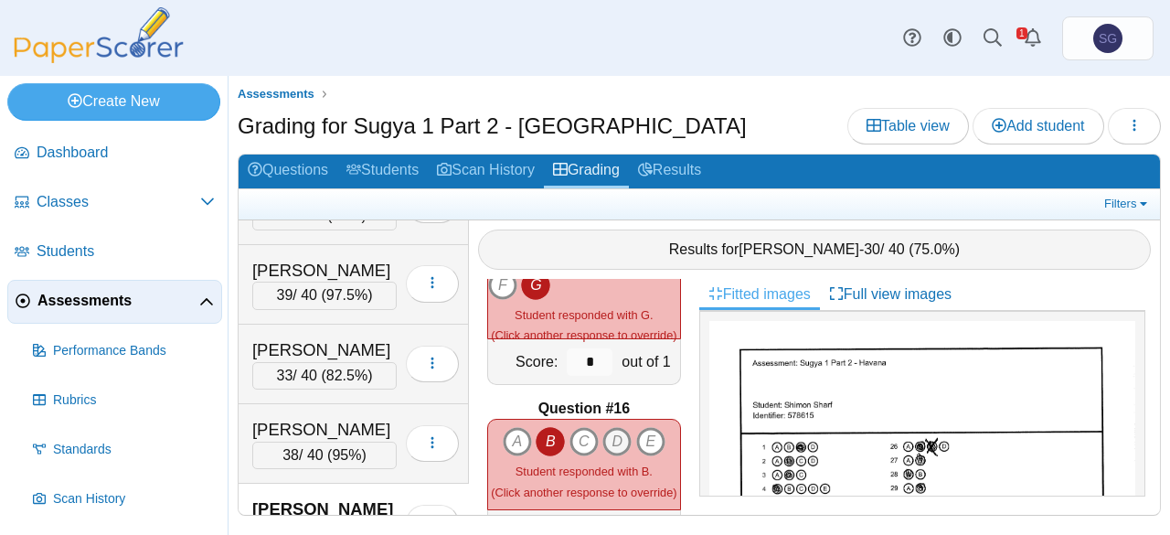
click at [606, 427] on icon "D" at bounding box center [616, 441] width 29 height 29
type input "*"
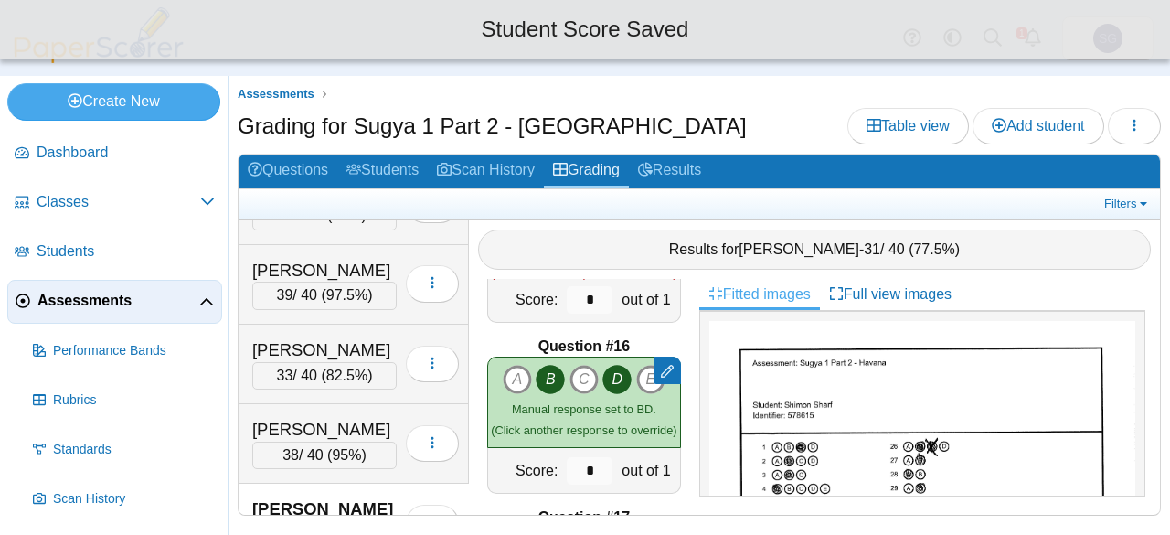
scroll to position [2560, 0]
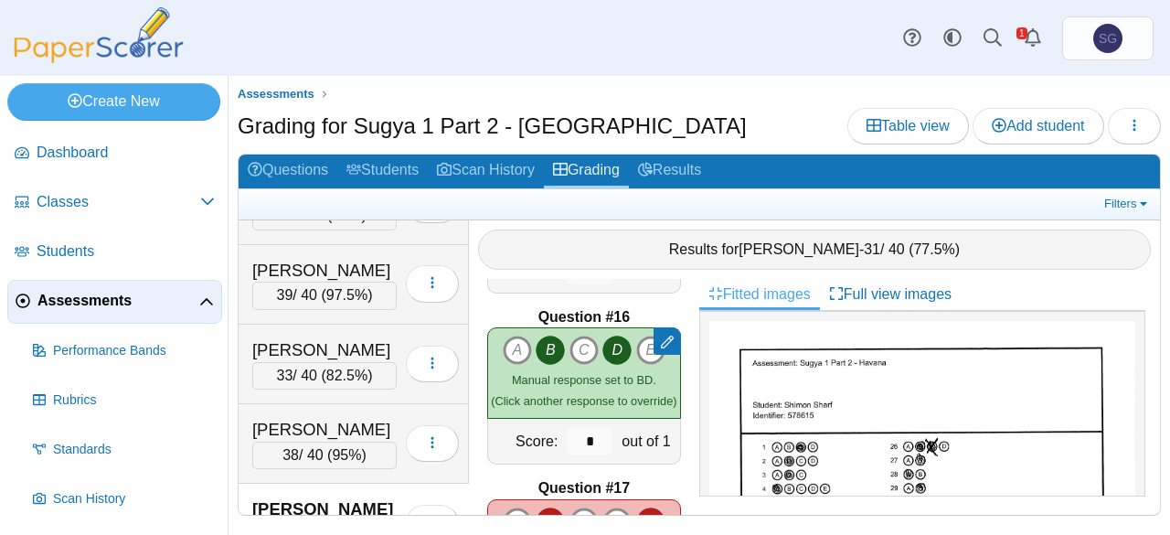
click at [547, 507] on icon "B" at bounding box center [550, 521] width 29 height 29
type input "*"
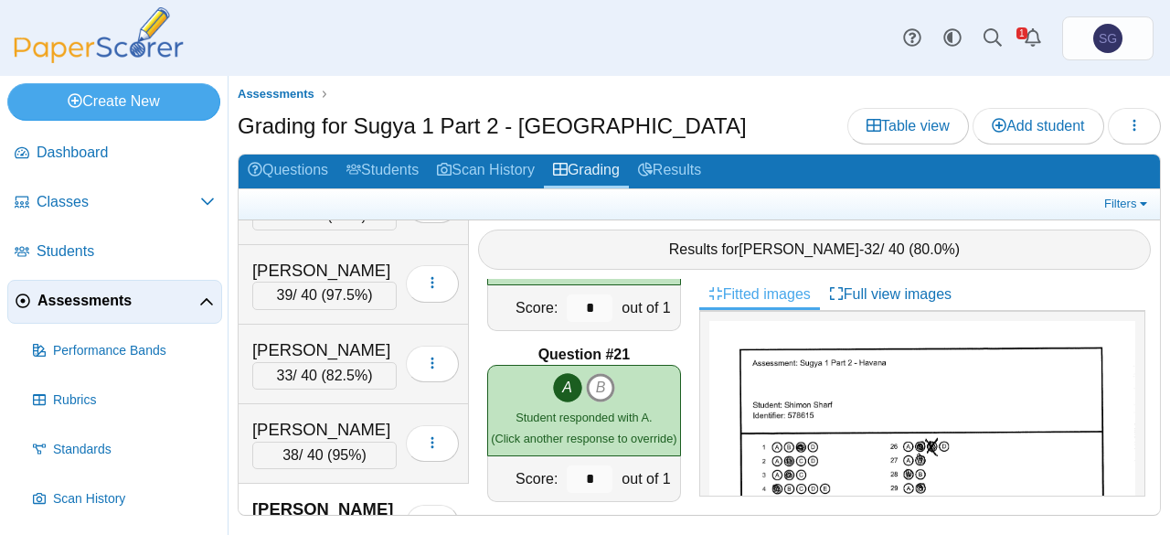
scroll to position [3474, 0]
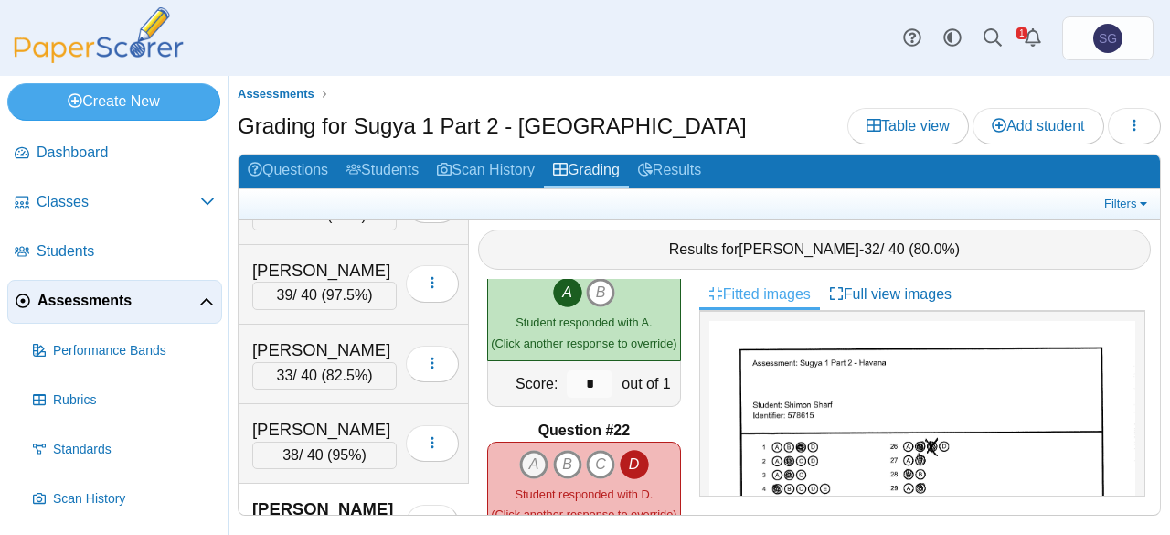
drag, startPoint x: 533, startPoint y: 443, endPoint x: 598, endPoint y: 454, distance: 65.8
click at [538, 450] on icon "A" at bounding box center [533, 464] width 29 height 29
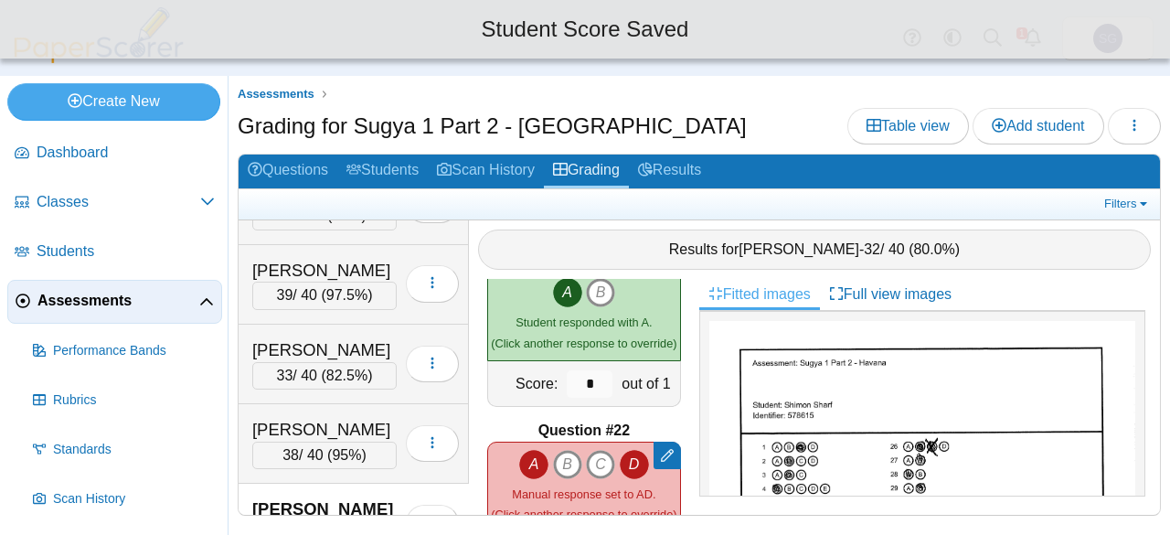
click at [625, 453] on icon "D" at bounding box center [634, 464] width 29 height 29
type input "*"
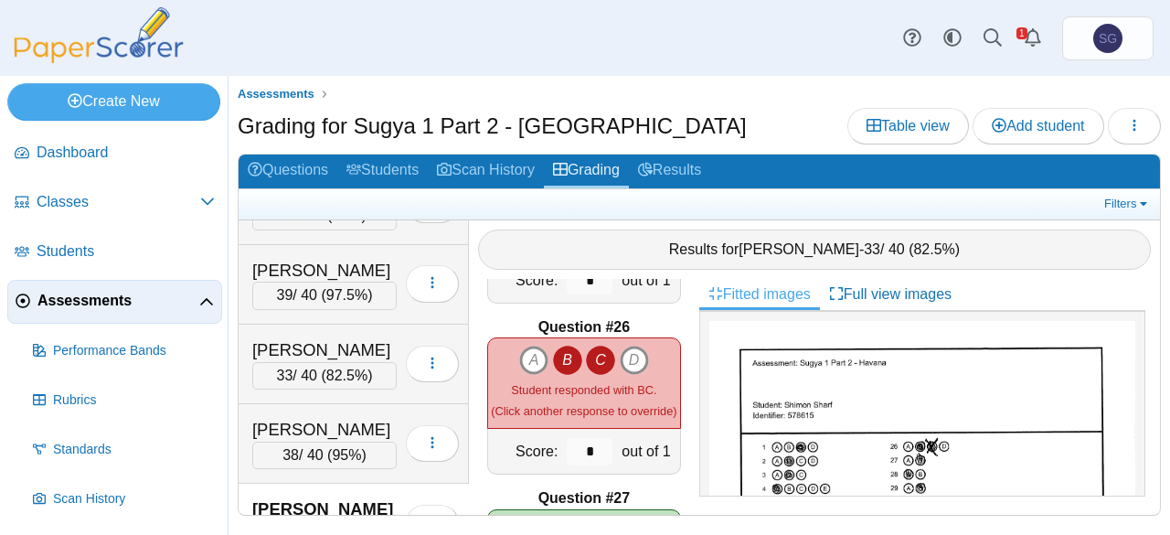
scroll to position [4297, 0]
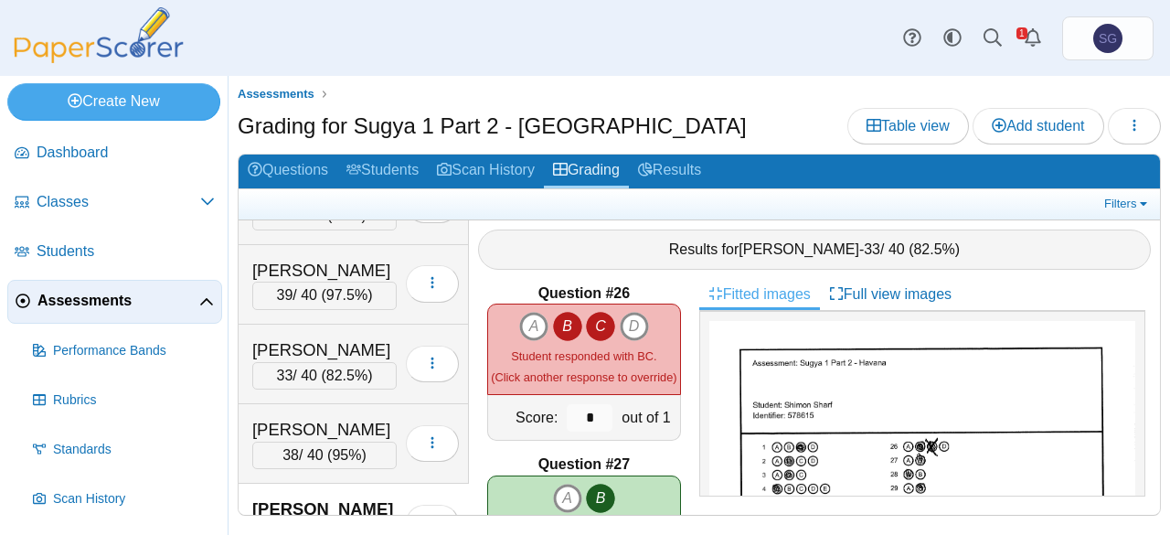
click at [605, 317] on icon "C" at bounding box center [600, 326] width 29 height 29
type input "*"
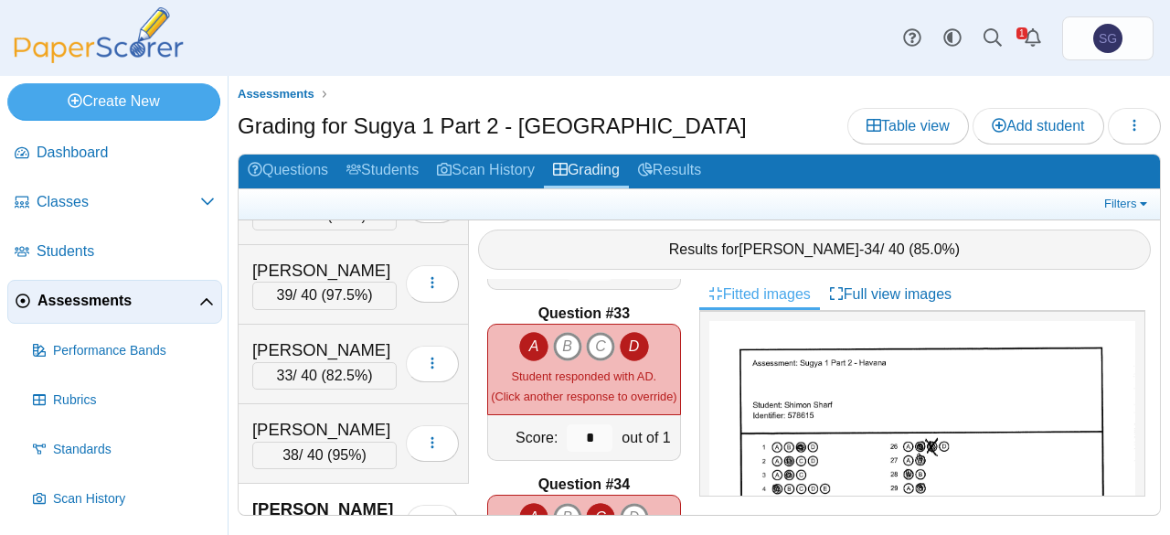
scroll to position [5486, 0]
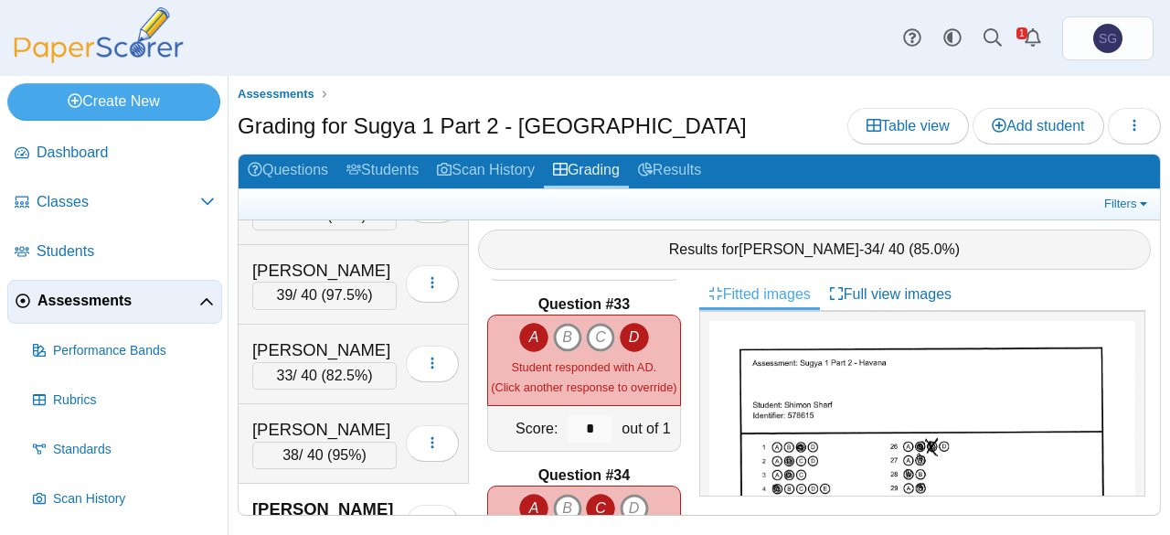
click at [534, 323] on icon "A" at bounding box center [533, 337] width 29 height 29
type input "*"
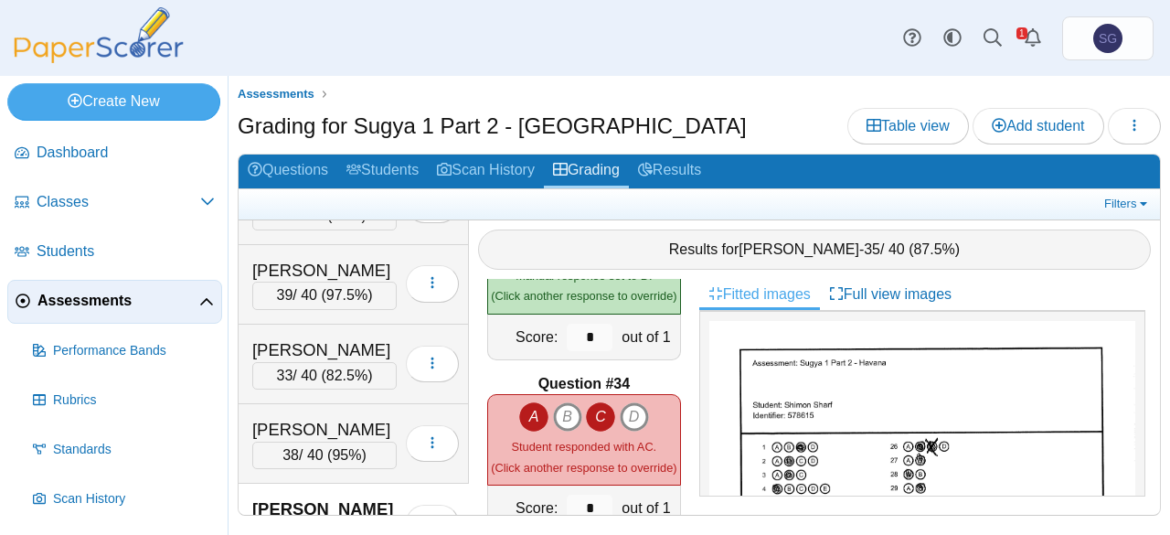
scroll to position [5668, 0]
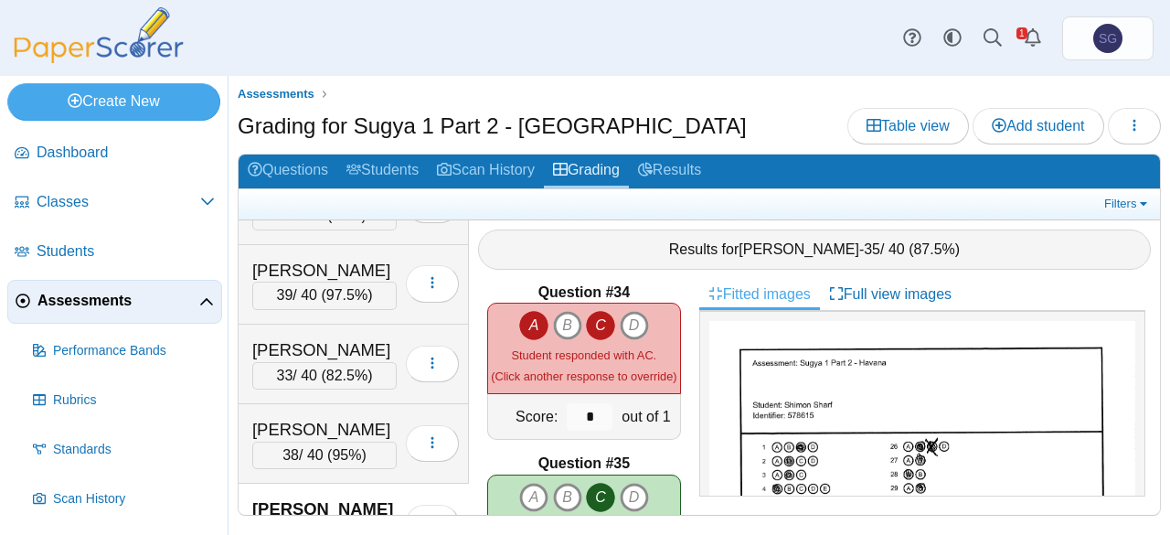
drag, startPoint x: 595, startPoint y: 304, endPoint x: 603, endPoint y: 343, distance: 39.3
click at [594, 311] on icon "C" at bounding box center [600, 325] width 29 height 29
type input "*"
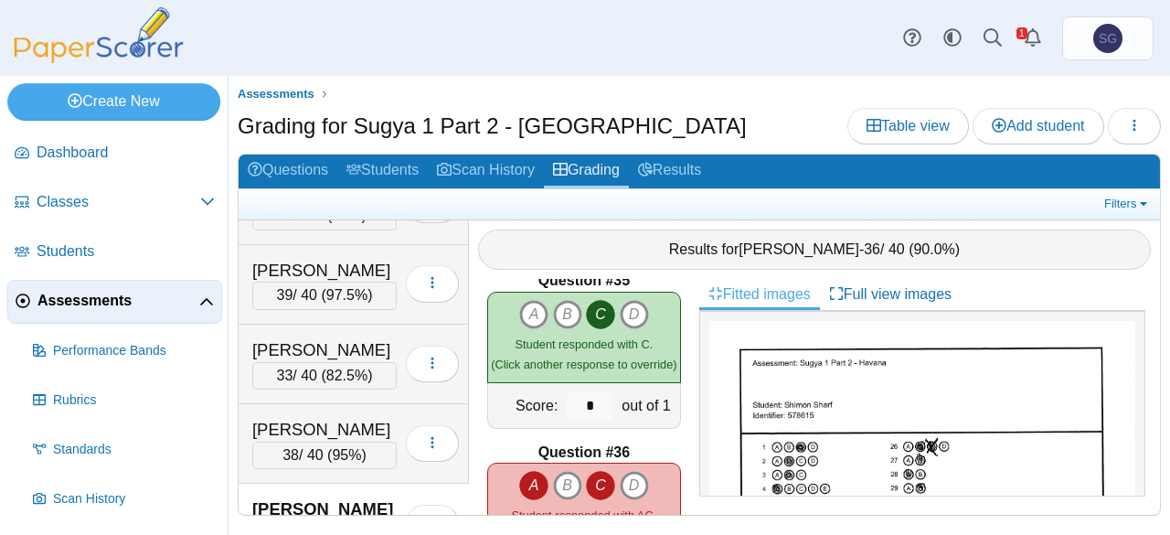
scroll to position [5943, 0]
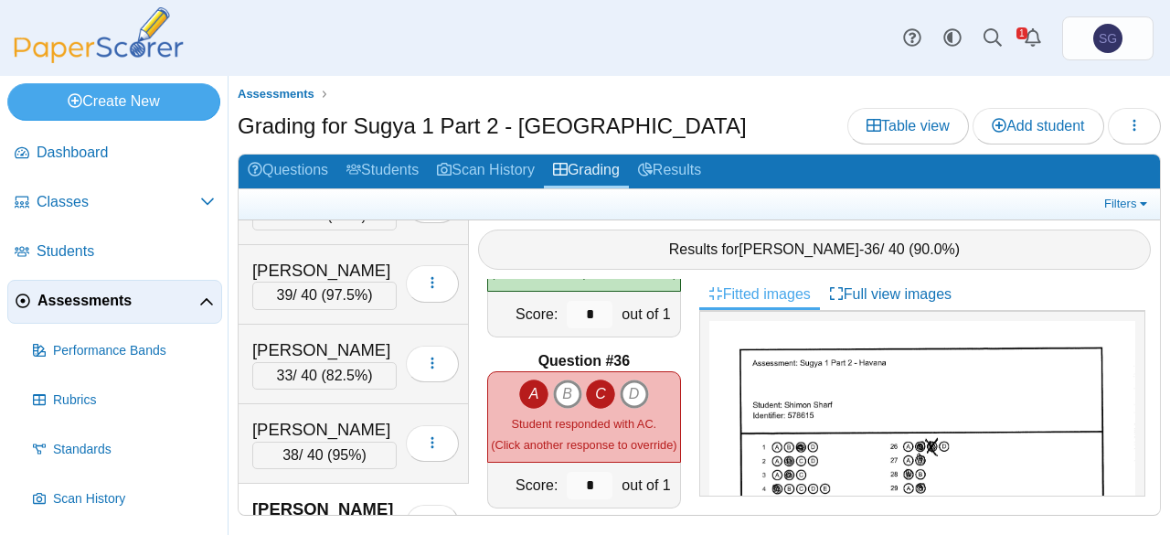
click at [529, 380] on icon "A" at bounding box center [533, 393] width 29 height 29
type input "*"
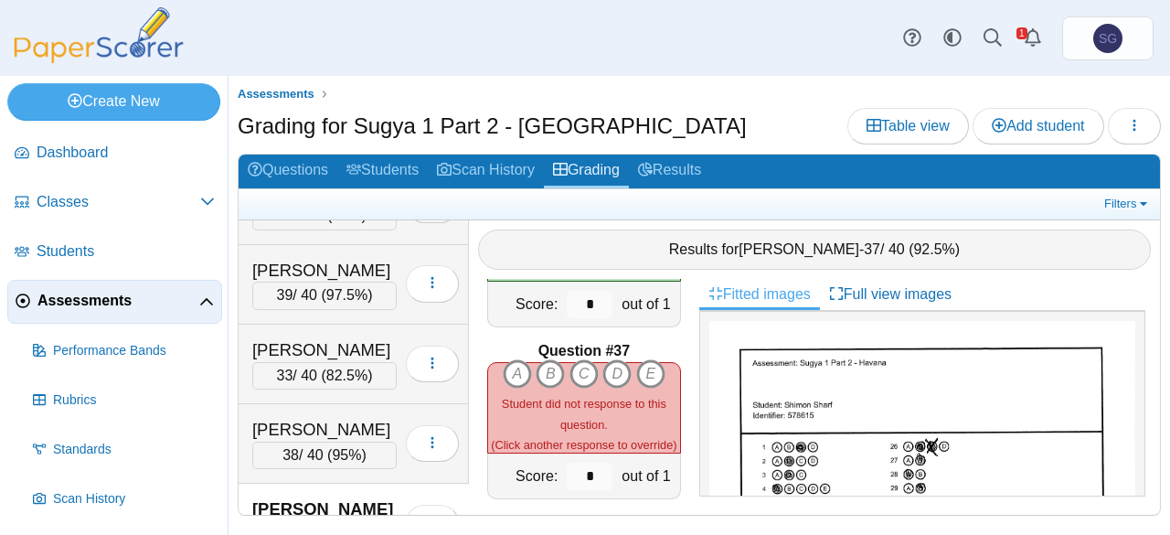
scroll to position [6126, 0]
click at [581, 360] on icon "C" at bounding box center [584, 371] width 29 height 29
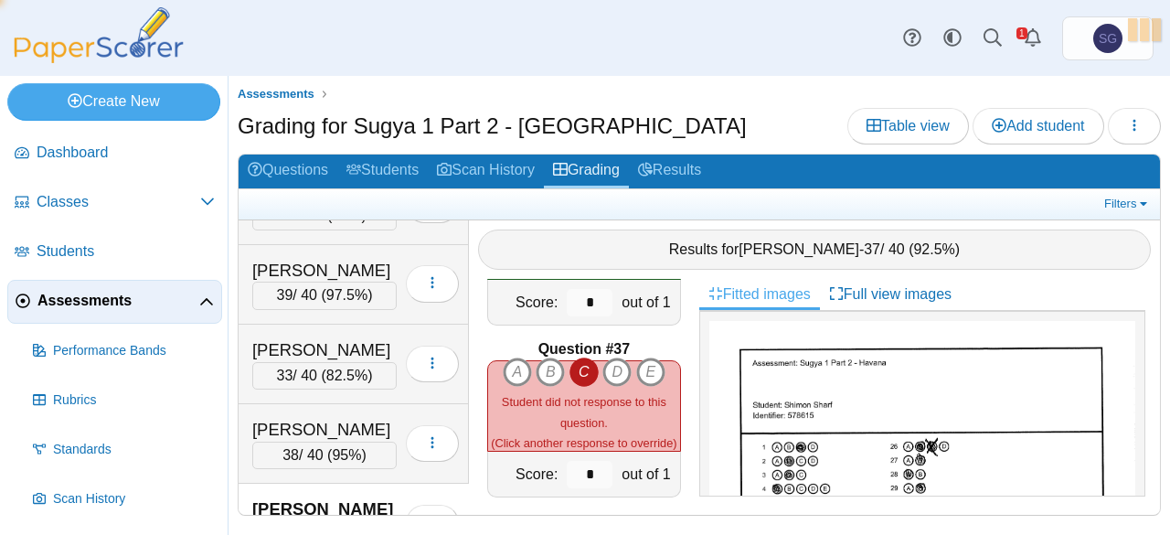
type input "*"
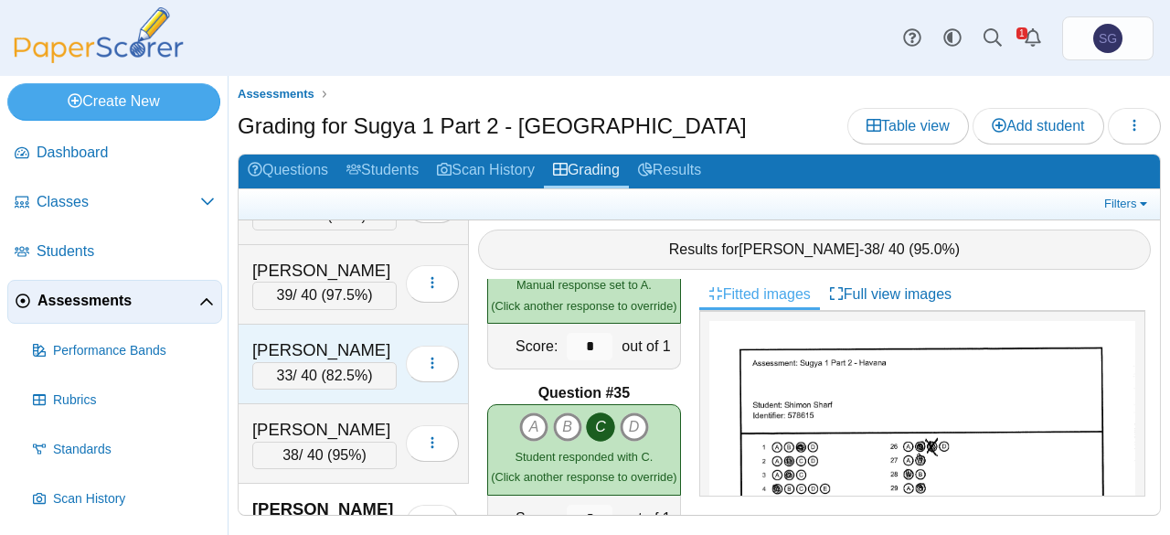
scroll to position [362, 0]
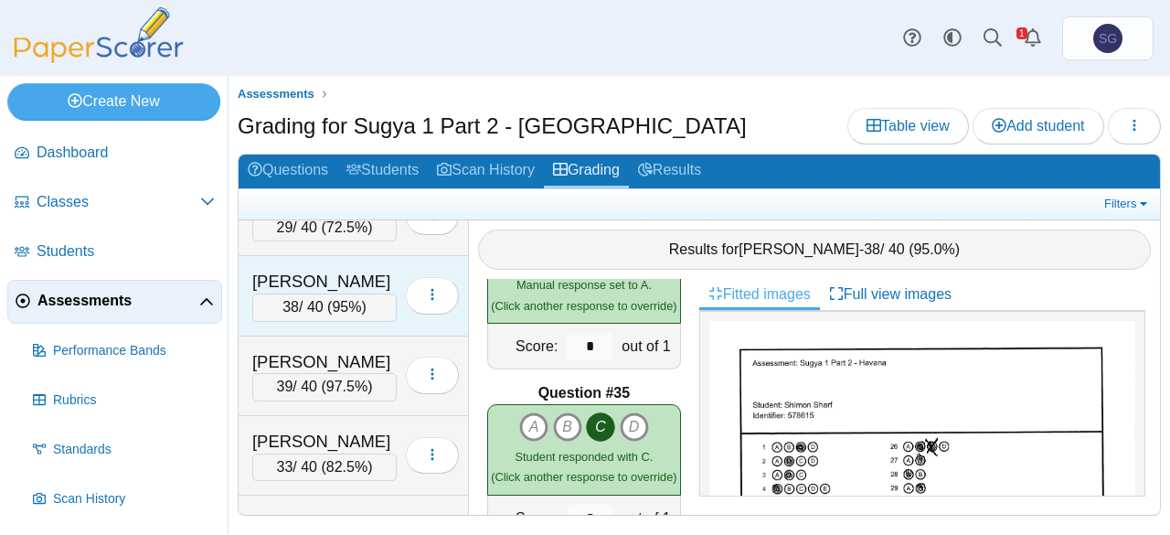
click at [326, 272] on div "Labkowski, Zalman" at bounding box center [324, 282] width 144 height 24
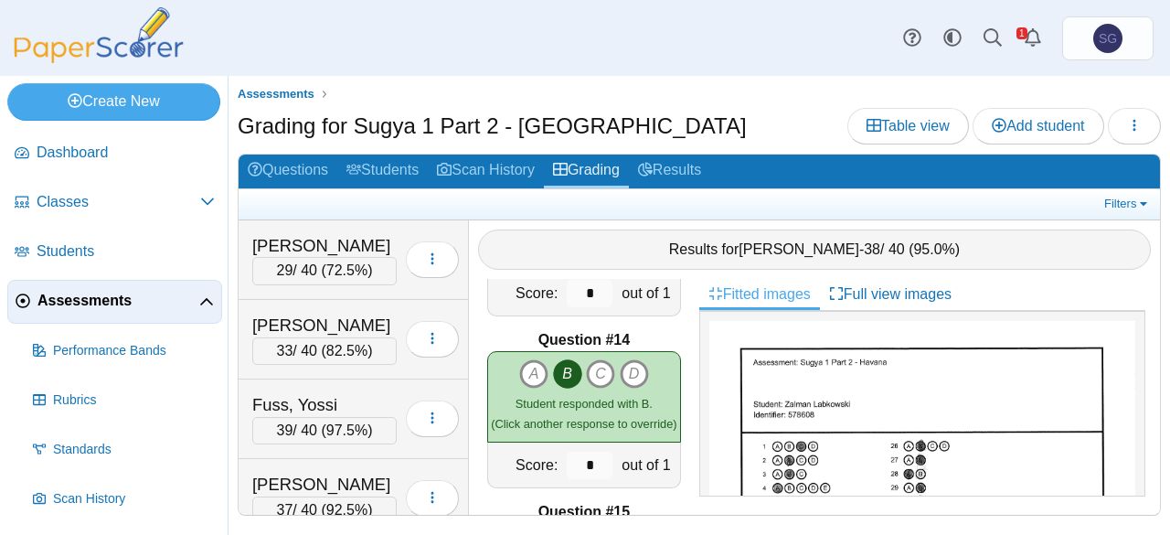
scroll to position [183, 0]
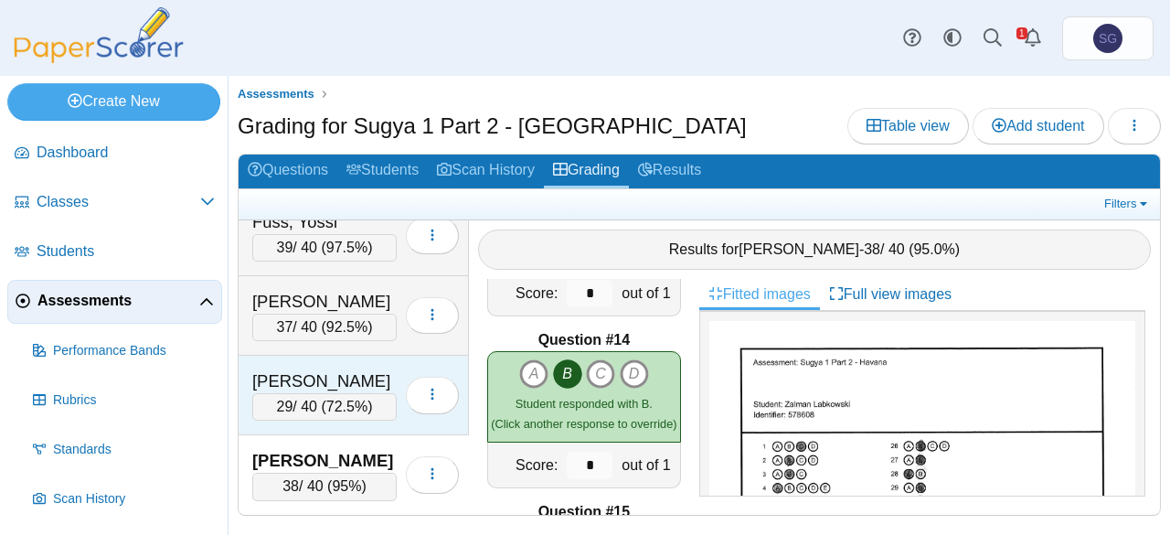
click at [304, 356] on div "Golomb, Shneur Zalmen 29 / 40 ( 72.5% ) Loading…" at bounding box center [354, 396] width 230 height 80
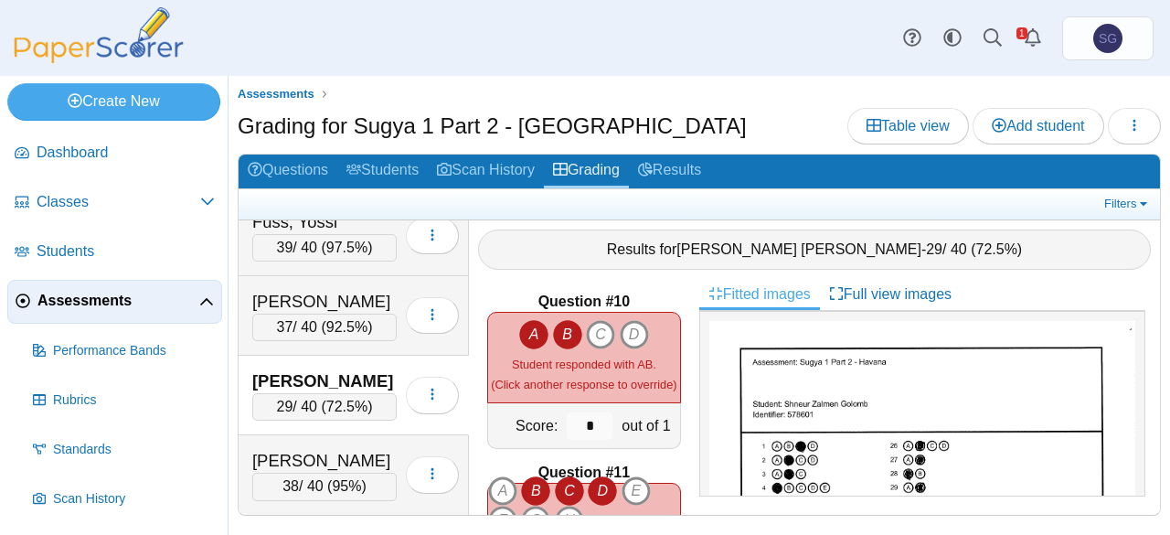
scroll to position [1554, 0]
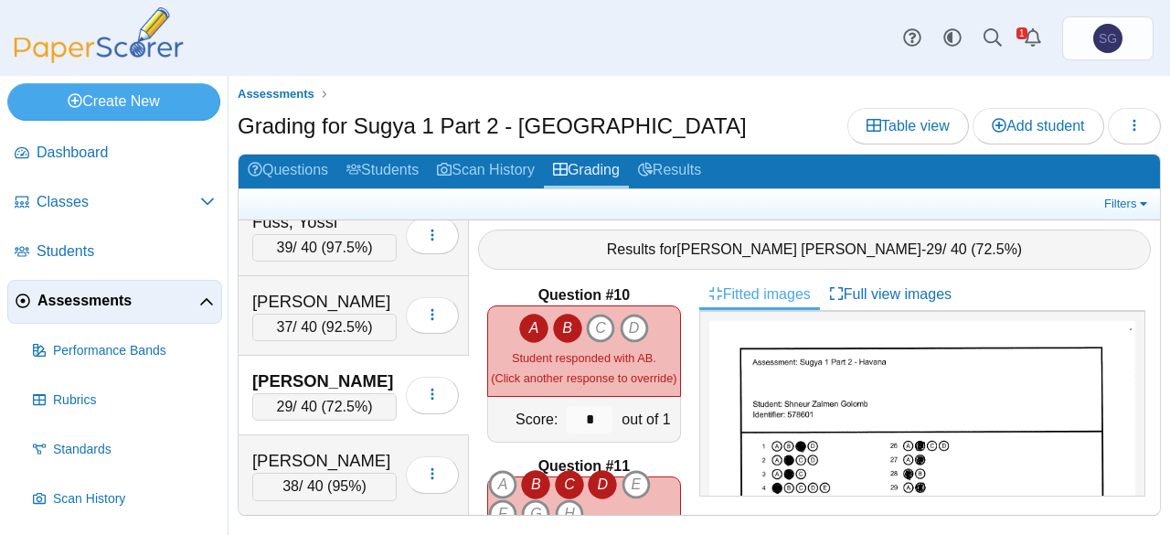
click at [519, 317] on icon "A" at bounding box center [533, 328] width 29 height 29
type input "*"
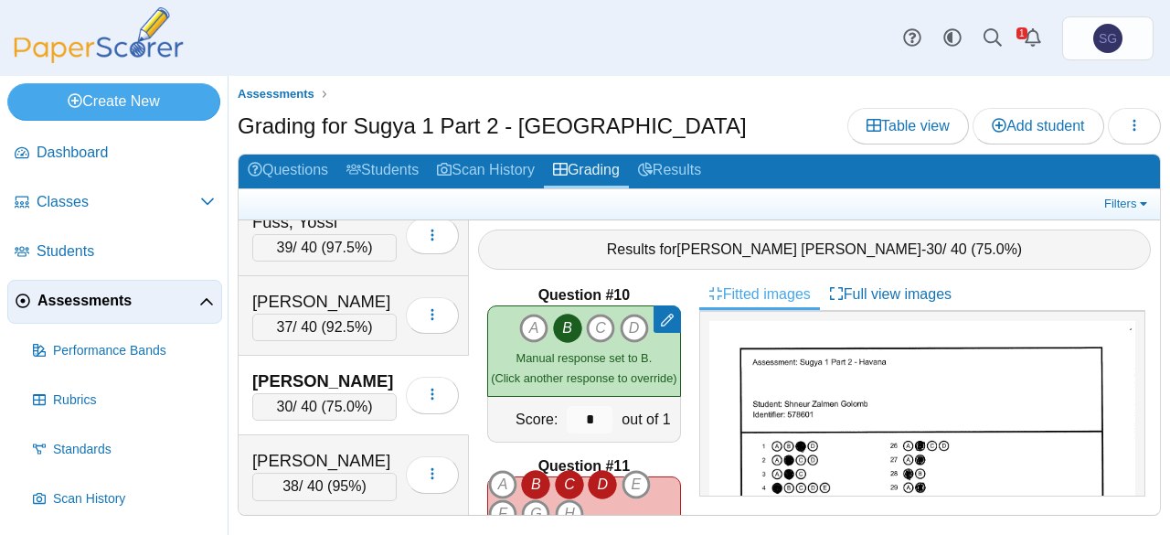
scroll to position [1646, 0]
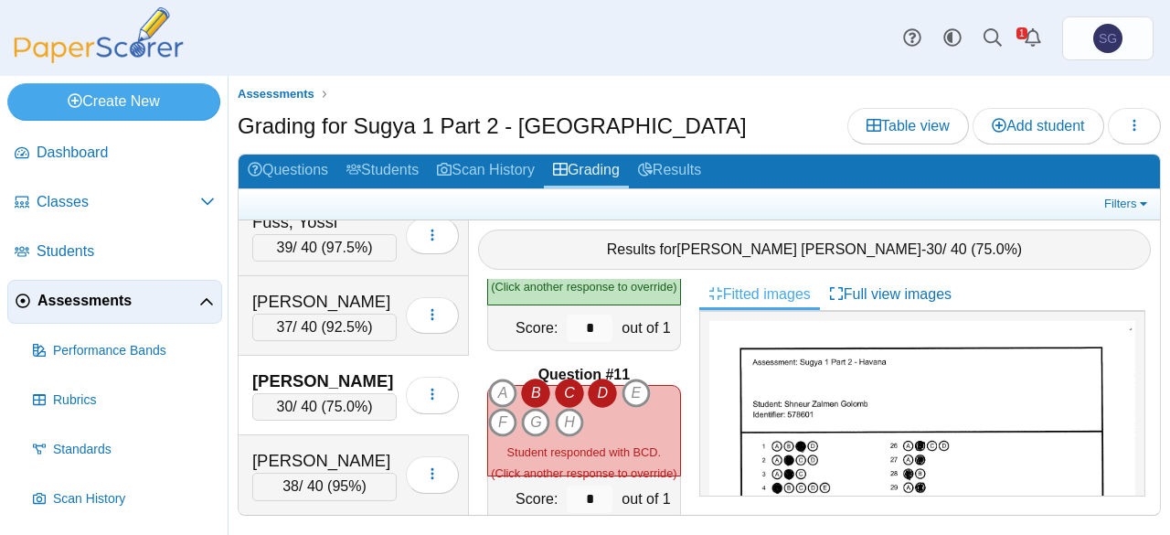
click at [537, 379] on icon "B" at bounding box center [535, 393] width 29 height 29
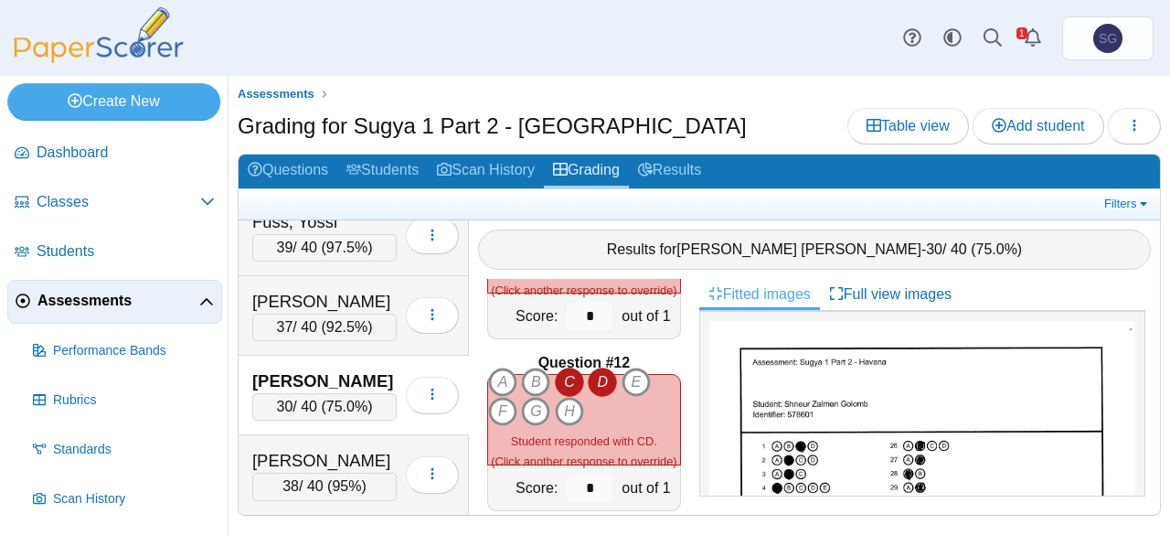
scroll to position [1920, 0]
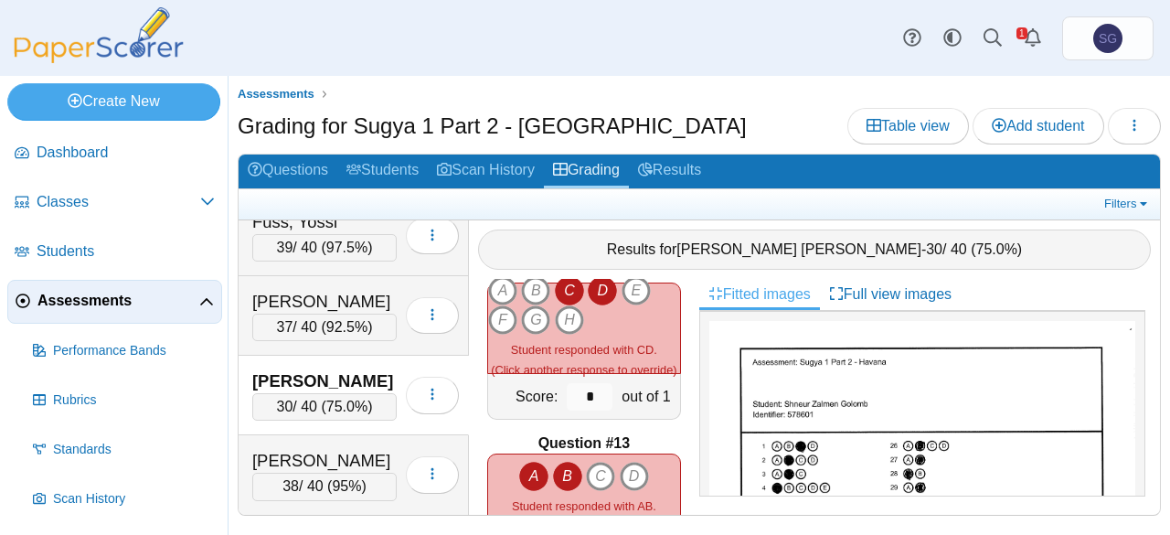
click at [558, 462] on icon "B" at bounding box center [567, 476] width 29 height 29
type input "*"
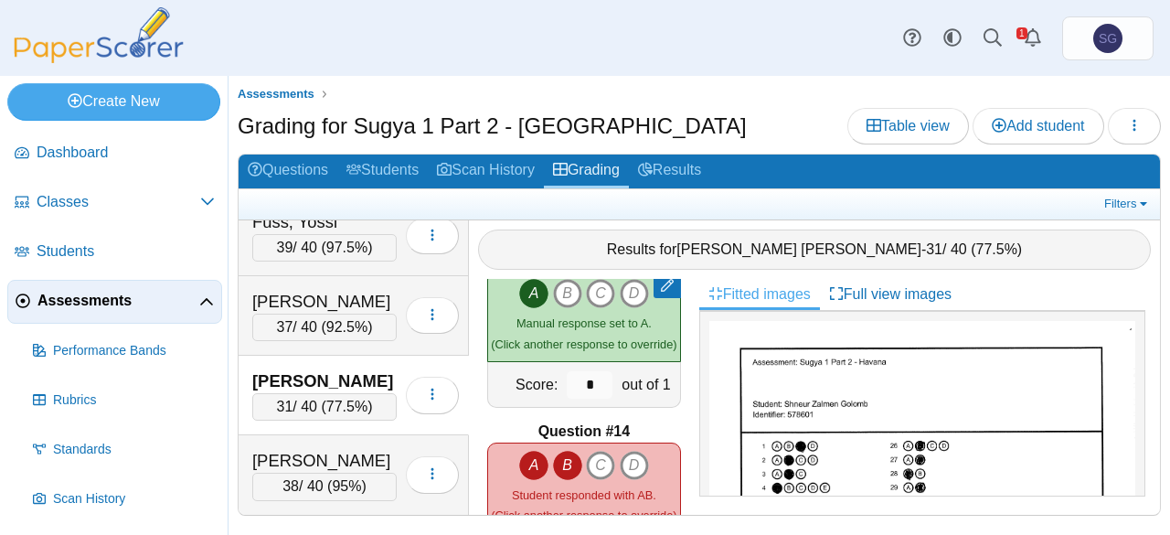
scroll to position [2194, 0]
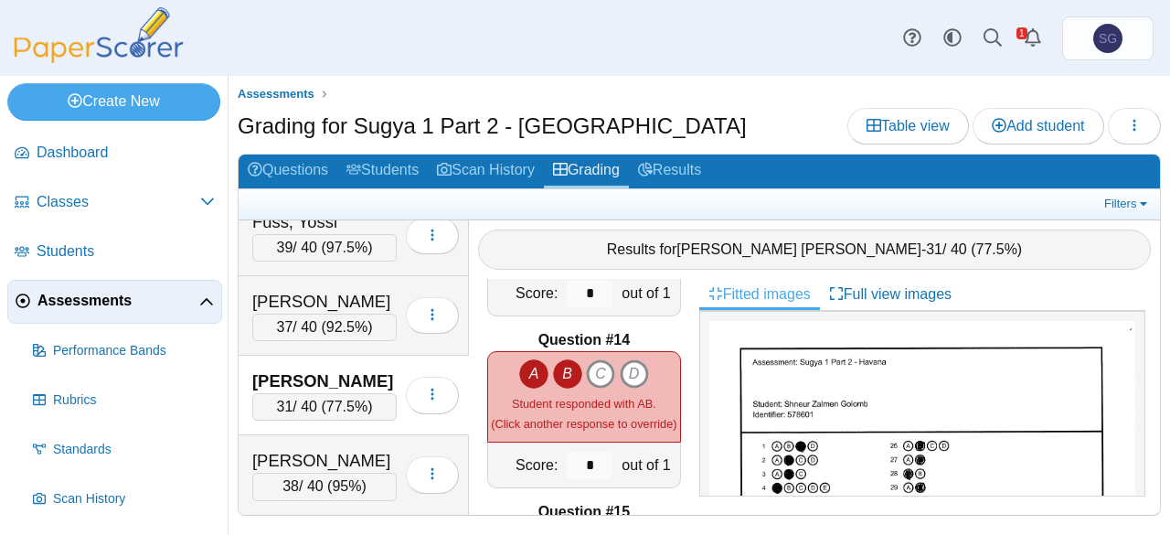
click at [530, 367] on icon "A" at bounding box center [533, 373] width 29 height 29
type input "*"
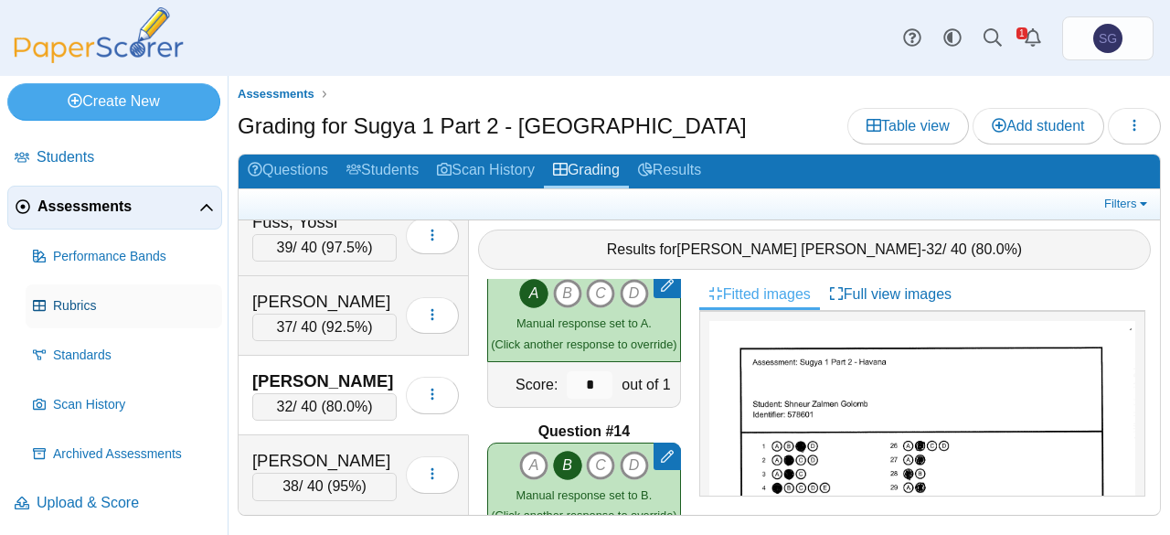
scroll to position [95, 0]
click at [101, 487] on link "Upload & Score" at bounding box center [114, 503] width 215 height 44
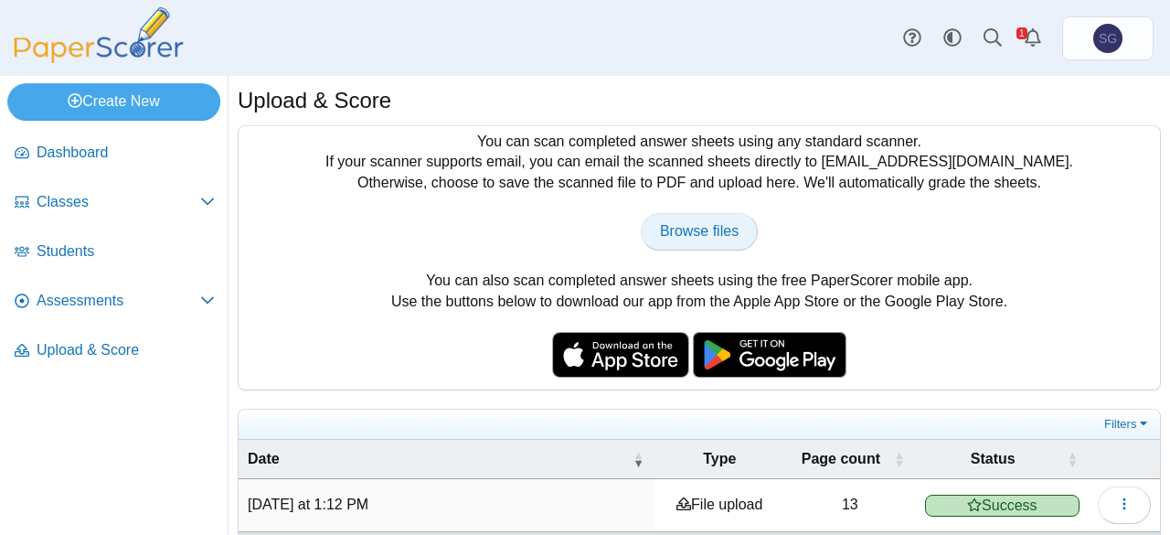
click at [689, 229] on span "Browse files" at bounding box center [699, 231] width 79 height 16
type input "**********"
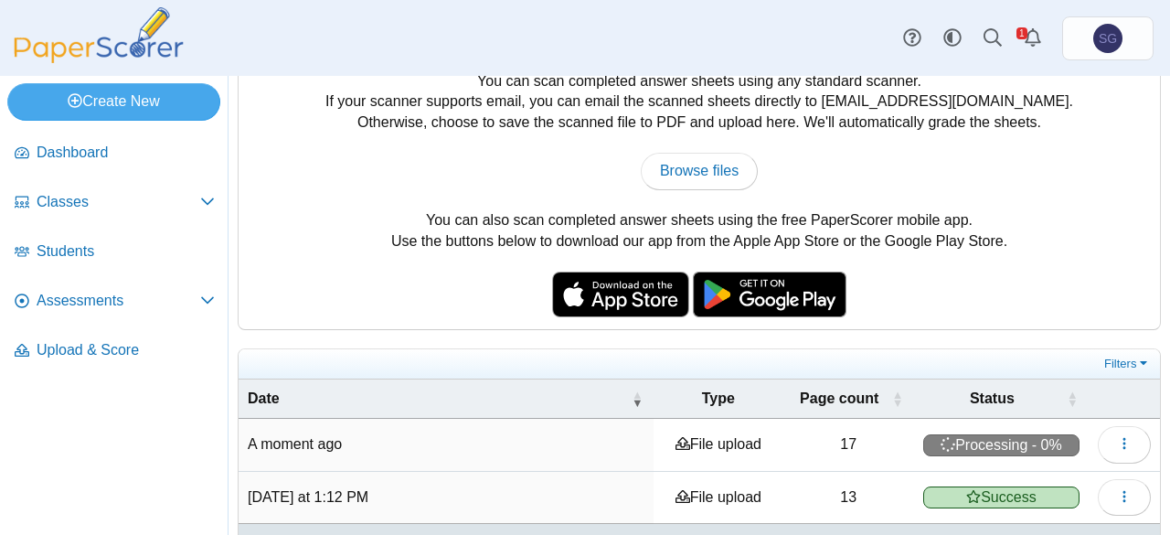
scroll to position [116, 0]
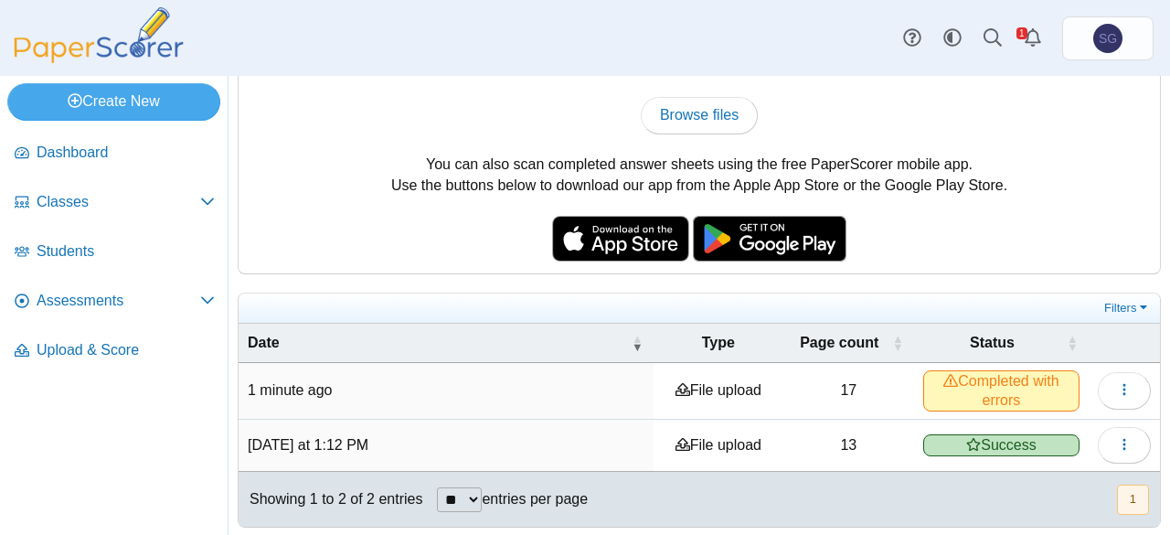
drag, startPoint x: 989, startPoint y: 392, endPoint x: 1010, endPoint y: 392, distance: 21.0
click at [988, 392] on span "Completed with errors" at bounding box center [1001, 390] width 156 height 40
click at [1123, 389] on use "button" at bounding box center [1124, 390] width 3 height 12
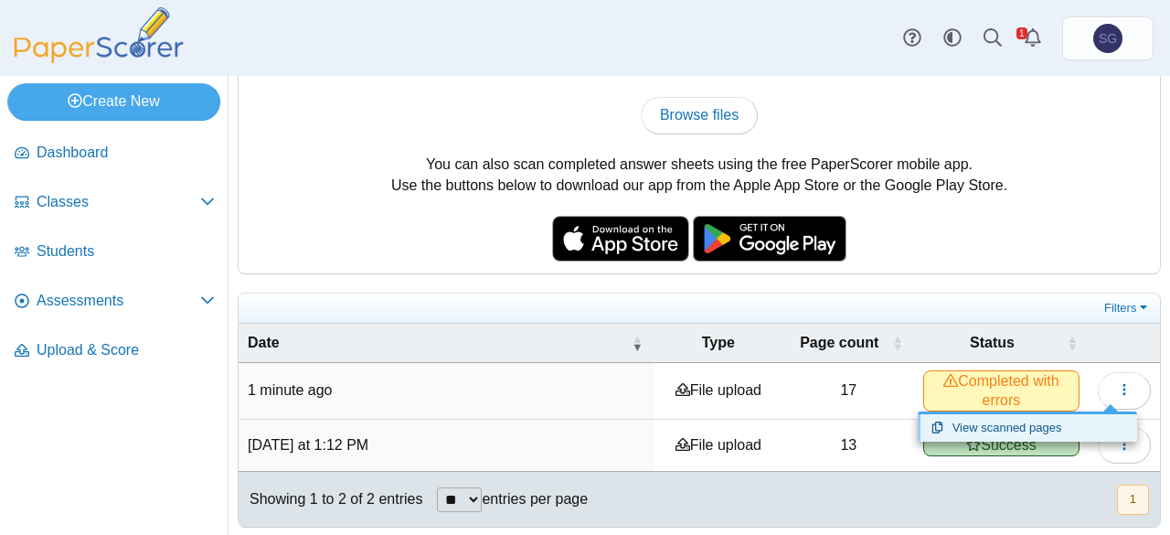
click at [1072, 419] on link "View scanned pages" at bounding box center [1027, 427] width 219 height 27
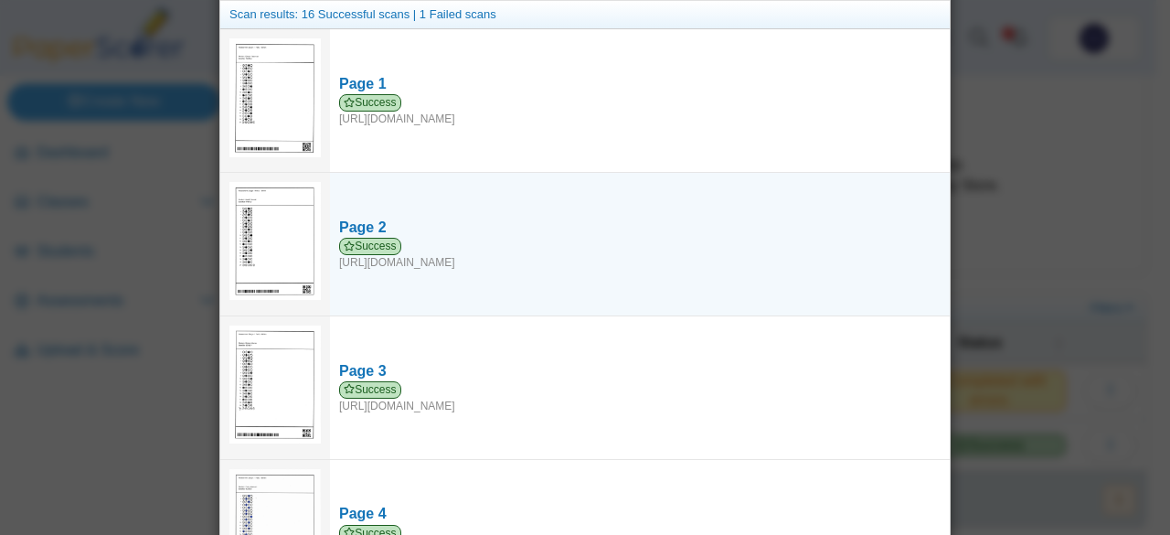
scroll to position [0, 0]
